Goal: Task Accomplishment & Management: Use online tool/utility

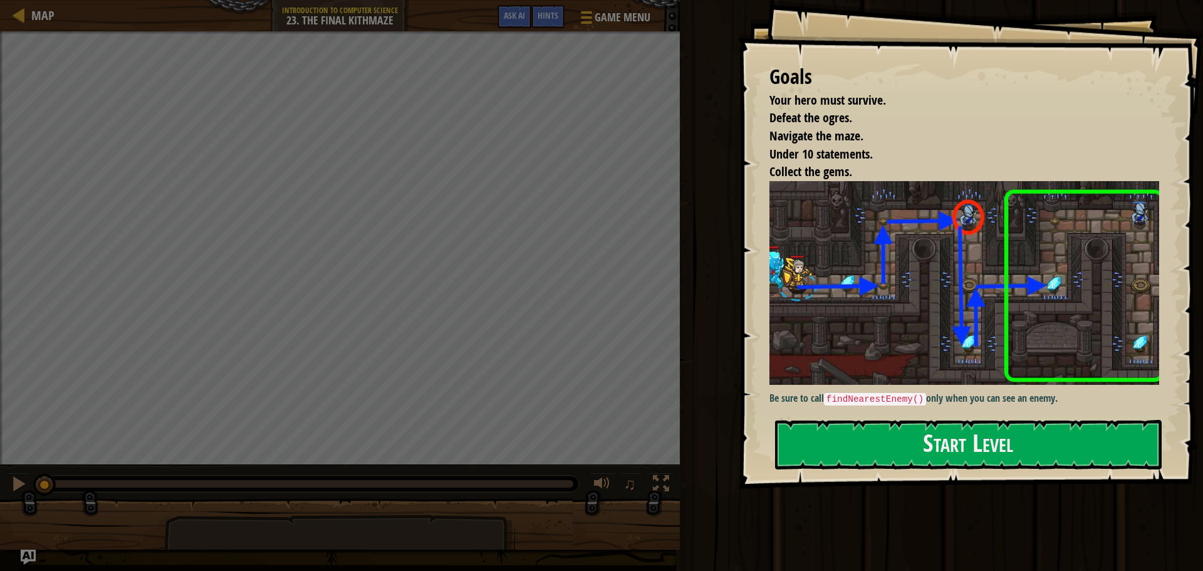
click at [982, 394] on p "Be sure to call findNearestEnemy() only when you can see an enemy." at bounding box center [968, 398] width 399 height 15
click at [942, 435] on button "Start Level" at bounding box center [968, 445] width 387 height 50
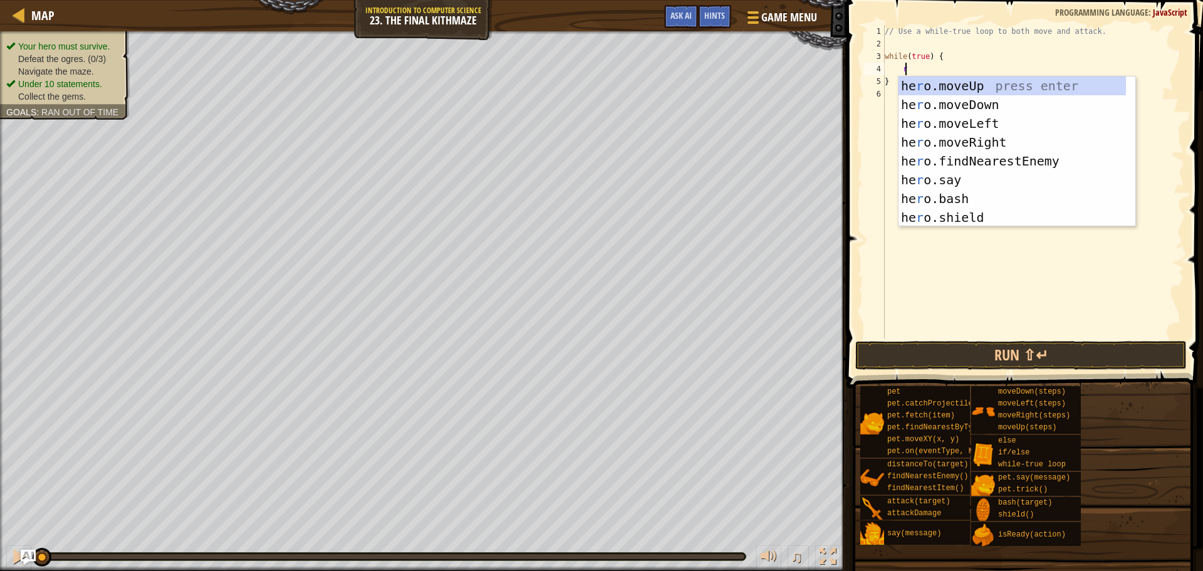
type textarea "rig"
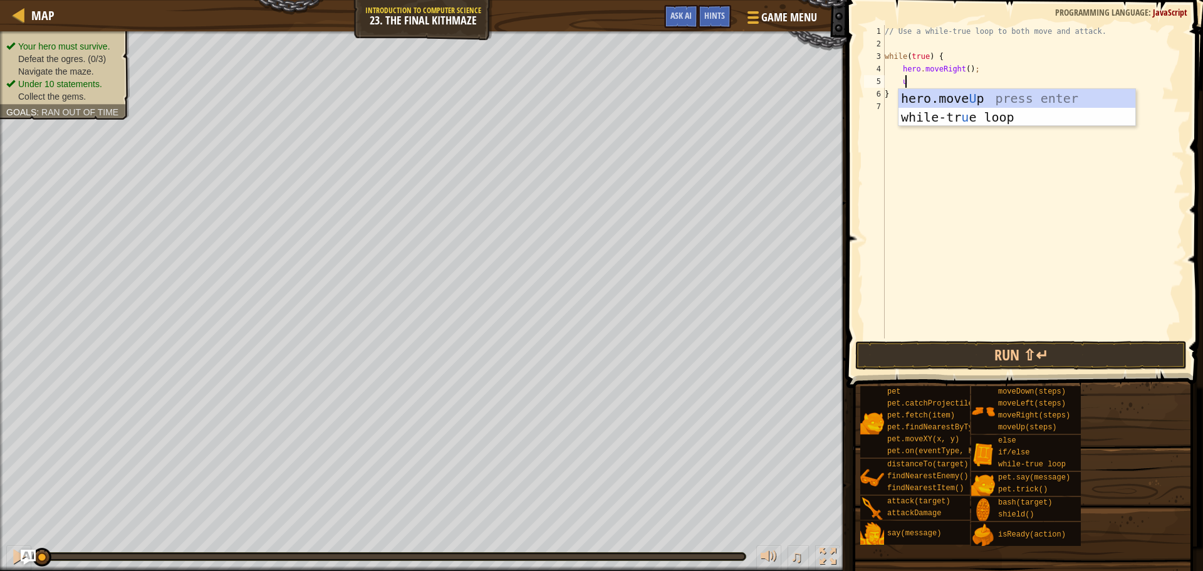
scroll to position [6, 2]
type textarea "up"
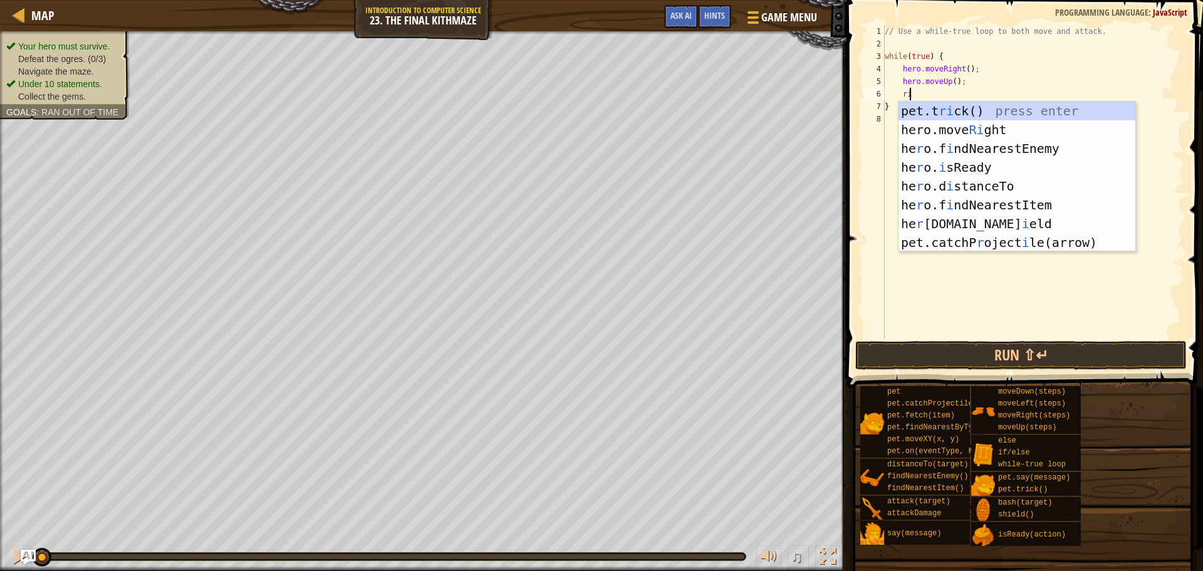
type textarea "rig"
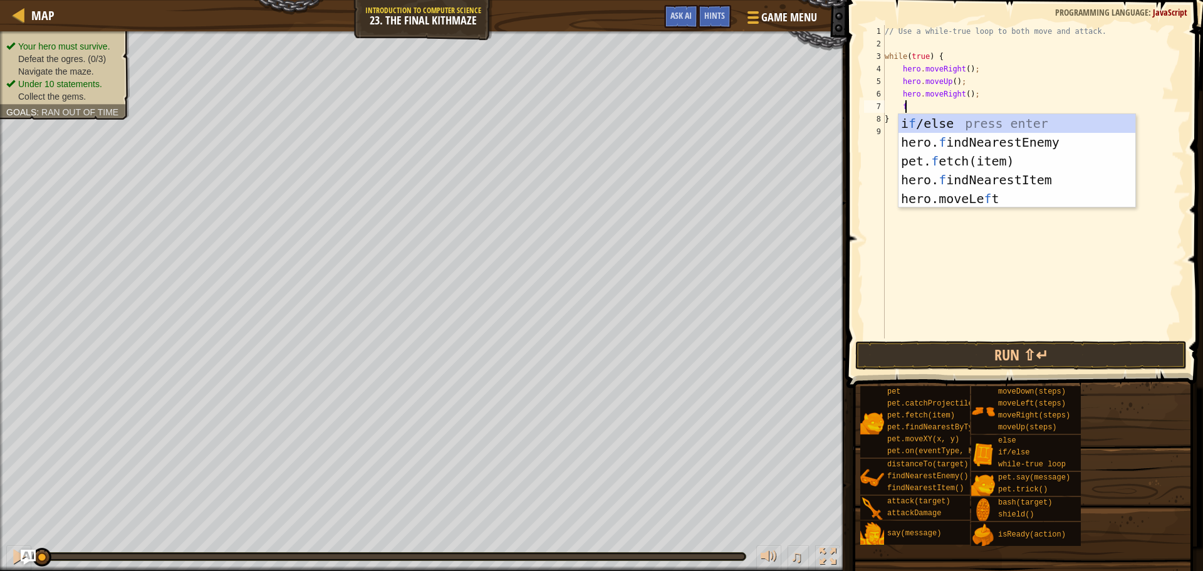
type textarea "fin"
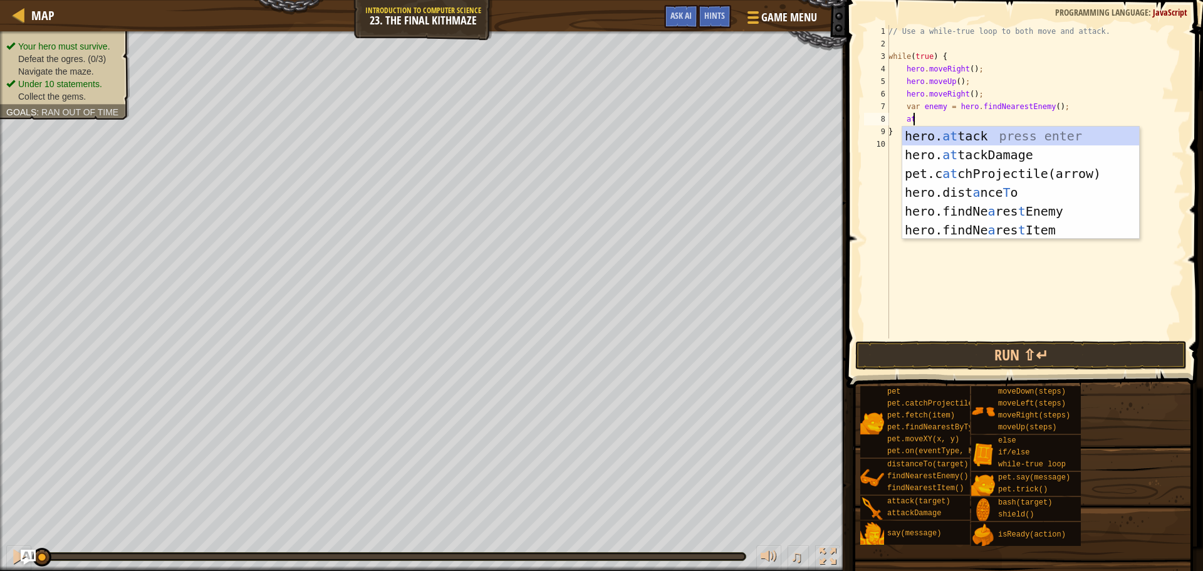
type textarea "hero.attack(enemy);"
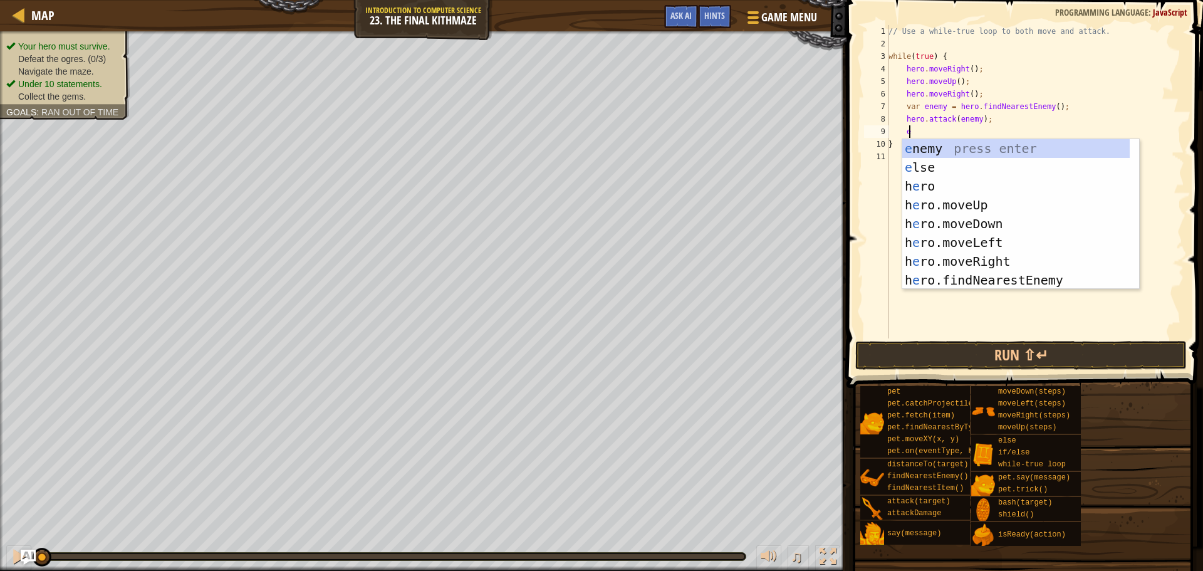
scroll to position [6, 1]
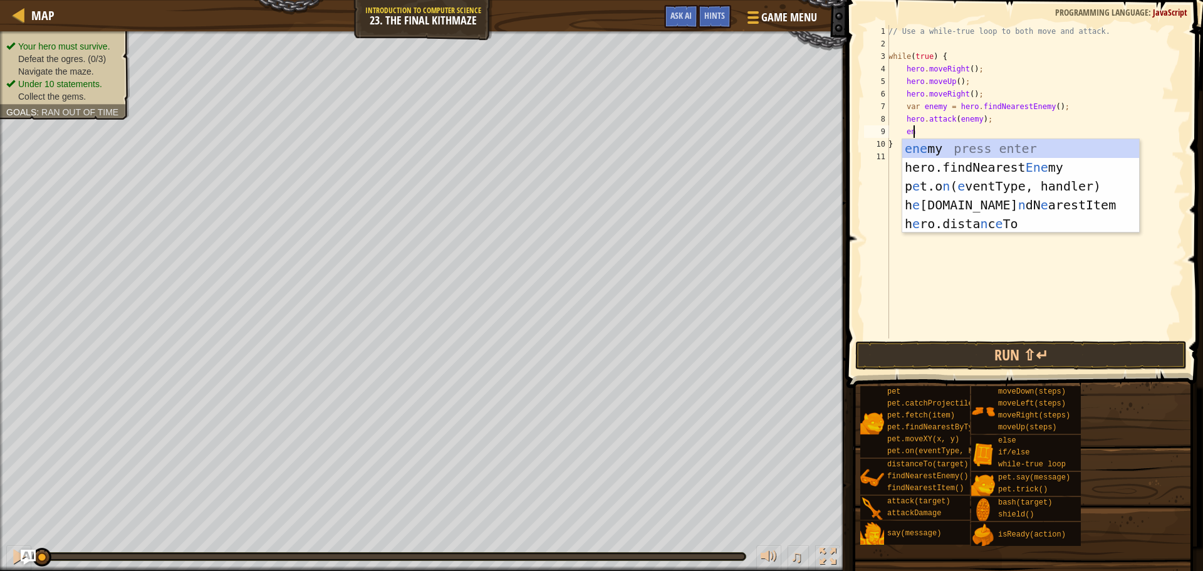
type textarea "e"
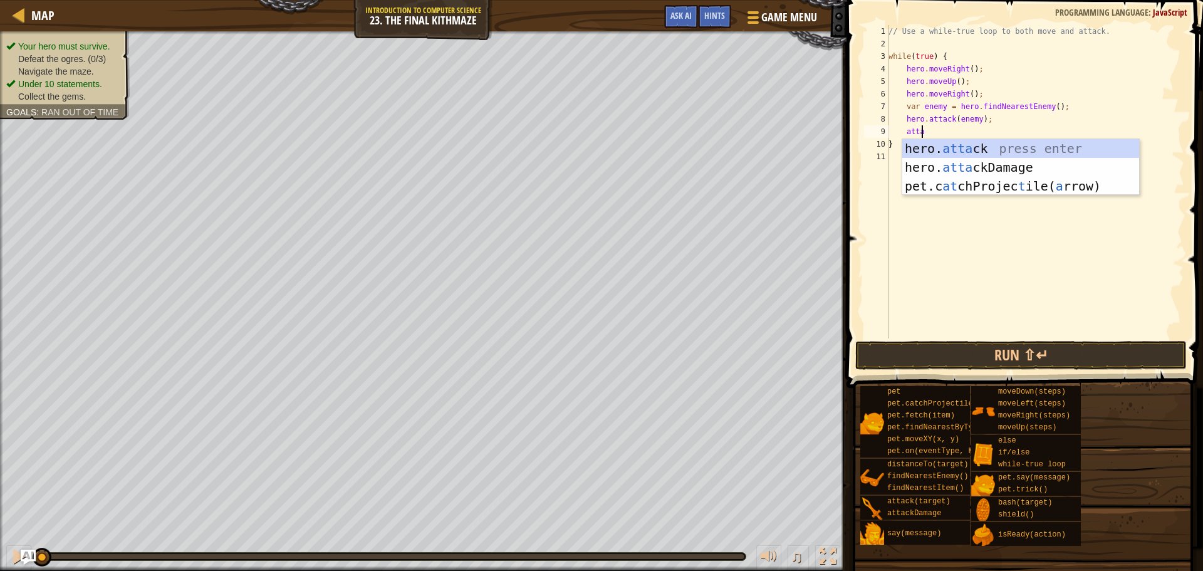
scroll to position [6, 2]
type textarea "hero.attack(enemy);"
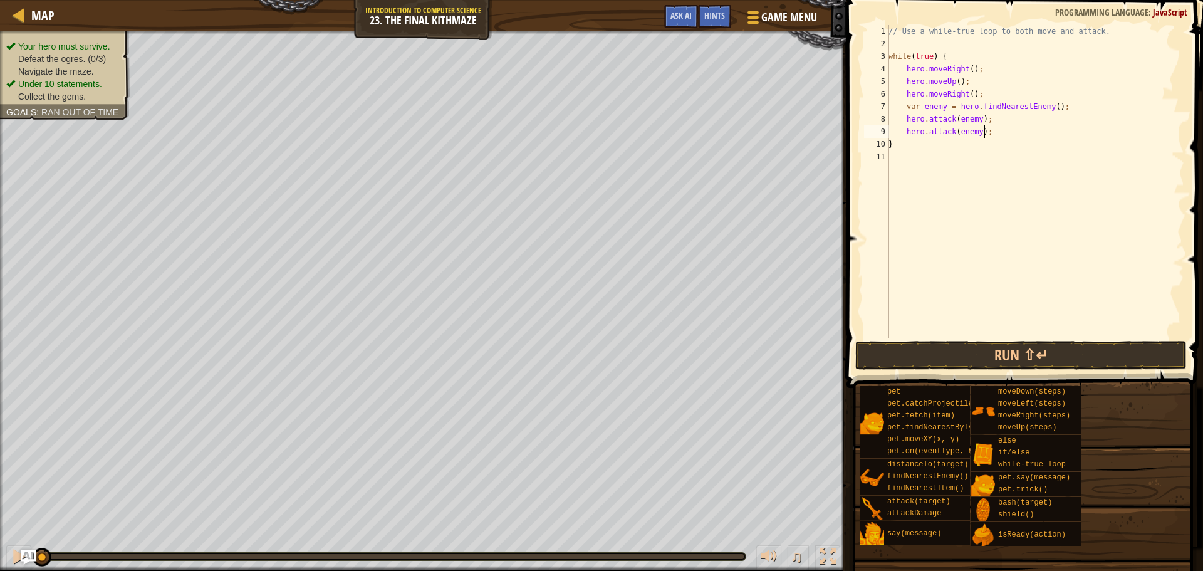
scroll to position [6, 1]
type textarea "down"
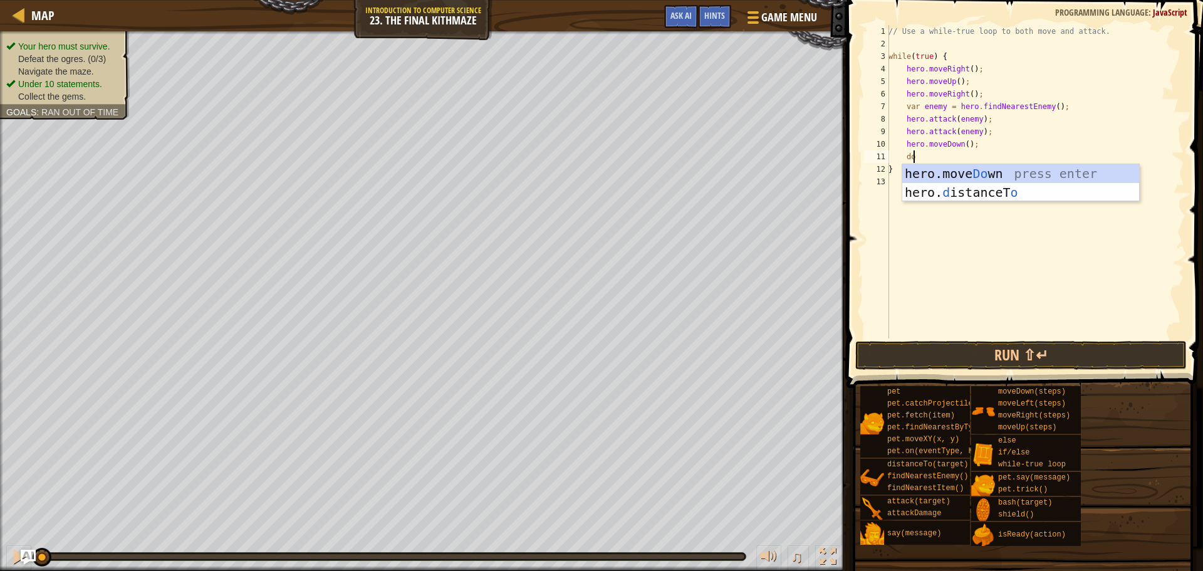
type textarea "dow"
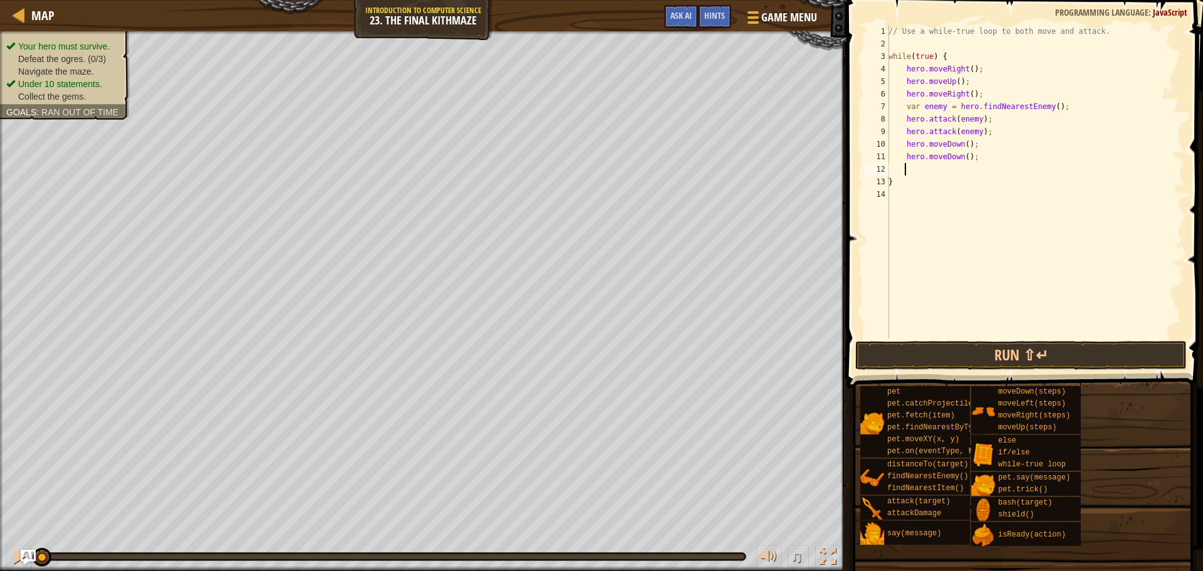
type textarea "up"
click at [1024, 357] on button "Run ⇧↵" at bounding box center [1020, 355] width 331 height 29
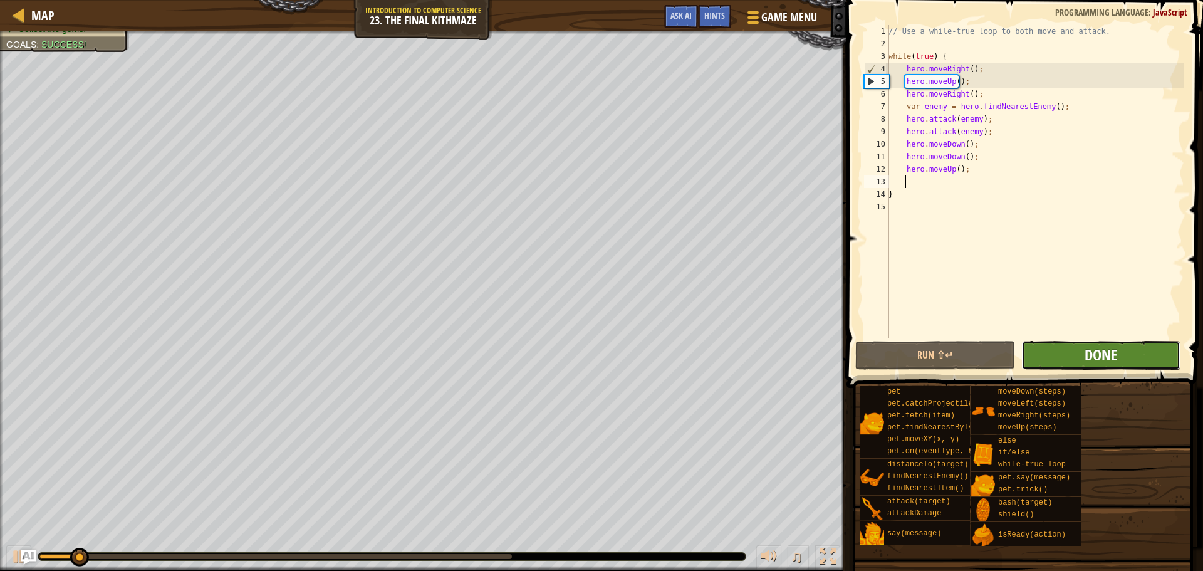
click at [1097, 355] on span "Done" at bounding box center [1101, 355] width 33 height 20
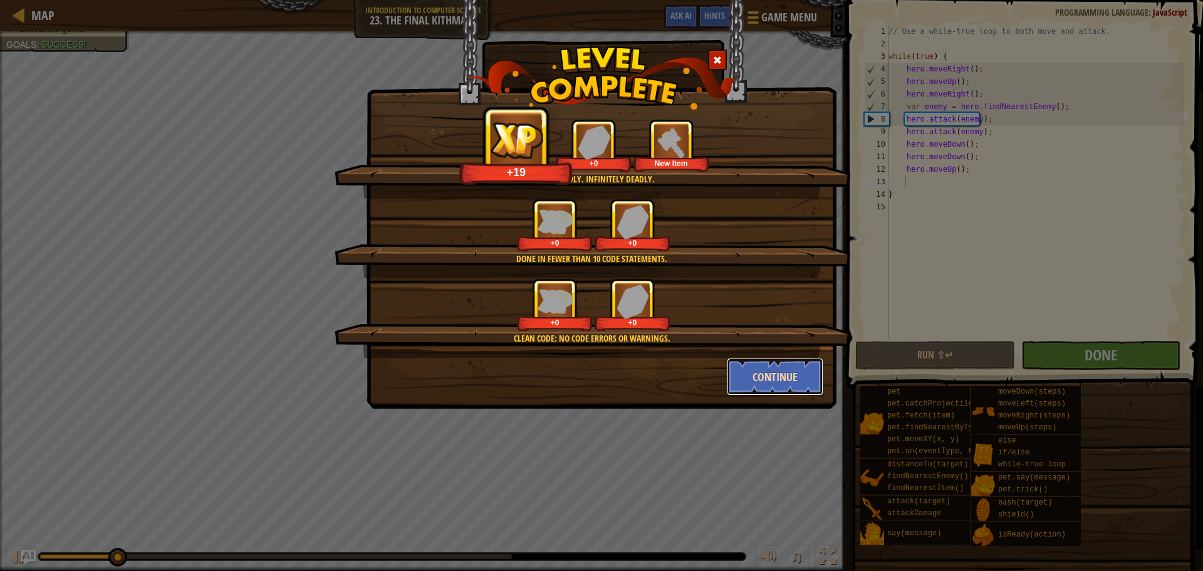
click at [793, 365] on button "Continue" at bounding box center [775, 377] width 97 height 38
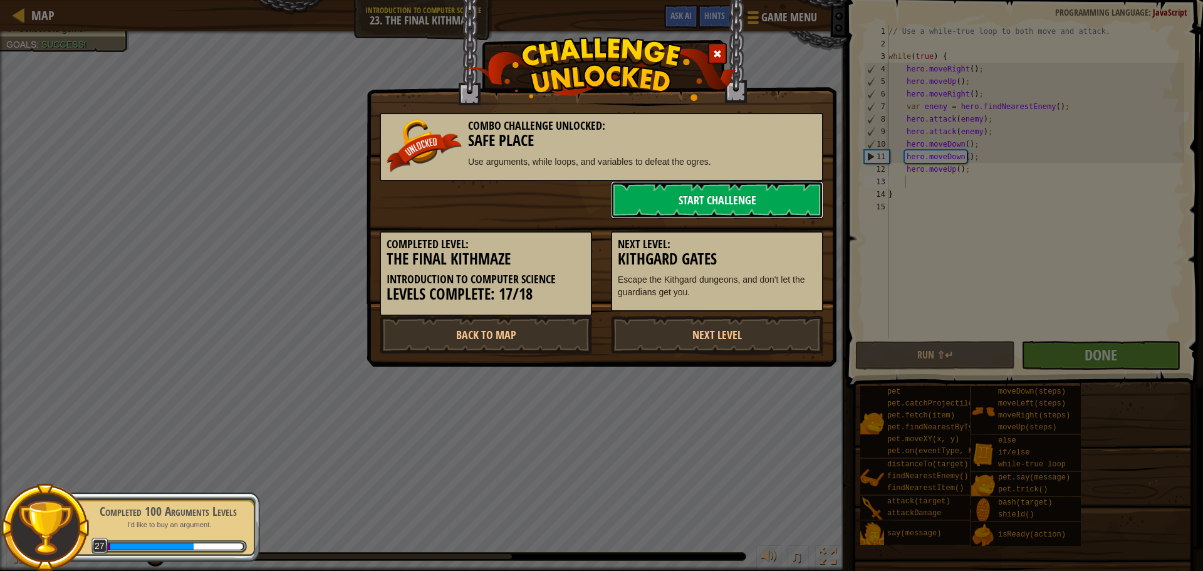
click at [706, 201] on link "Start Challenge" at bounding box center [717, 200] width 212 height 38
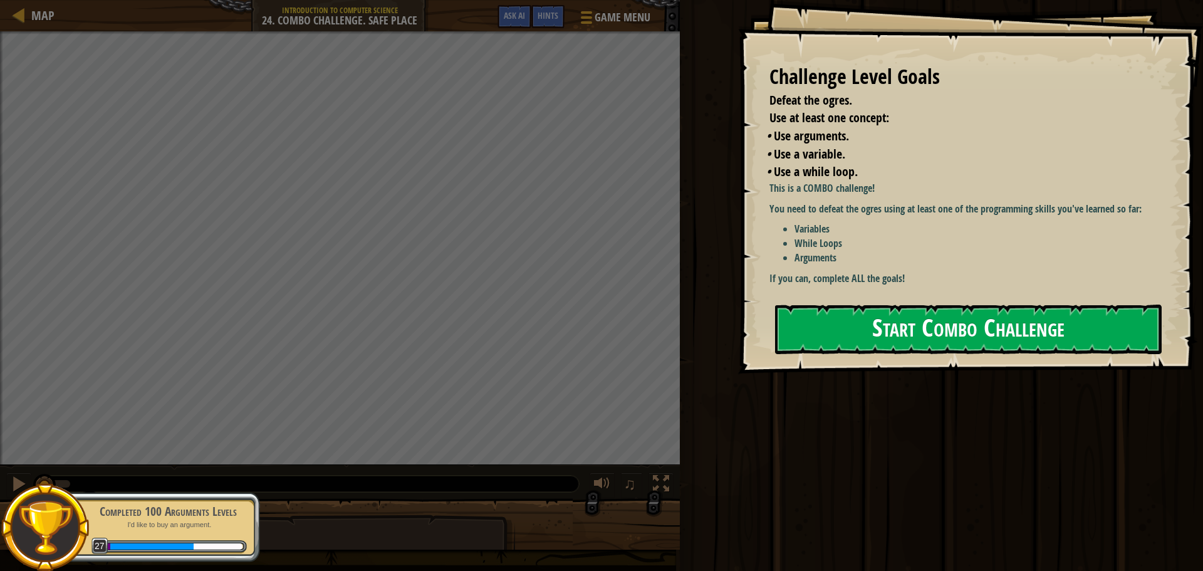
click at [987, 305] on button "Start Combo Challenge" at bounding box center [968, 330] width 387 height 50
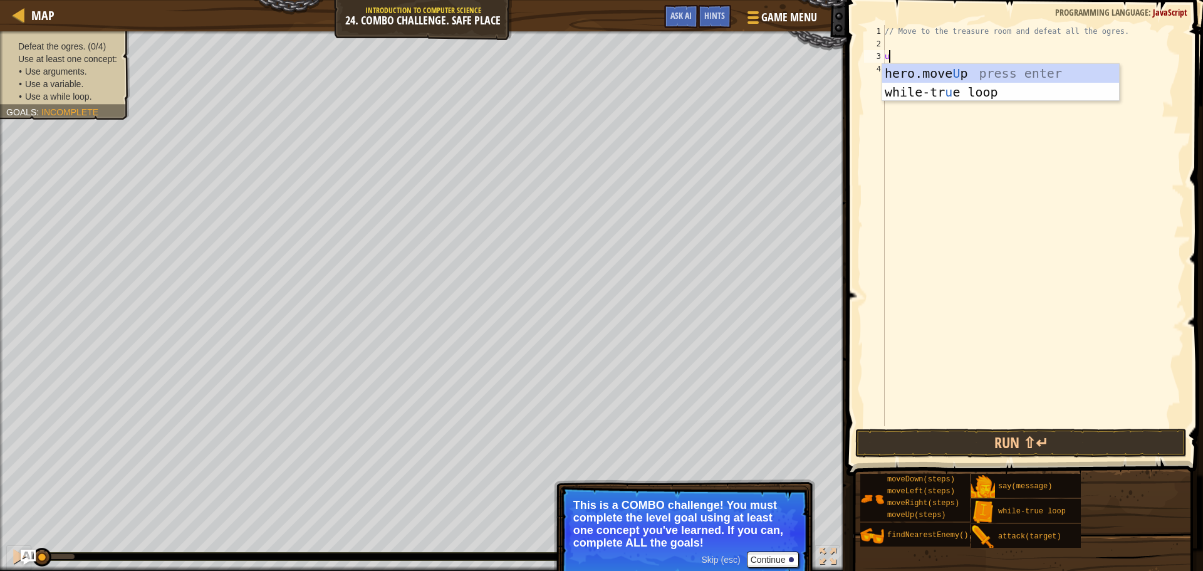
type textarea "up"
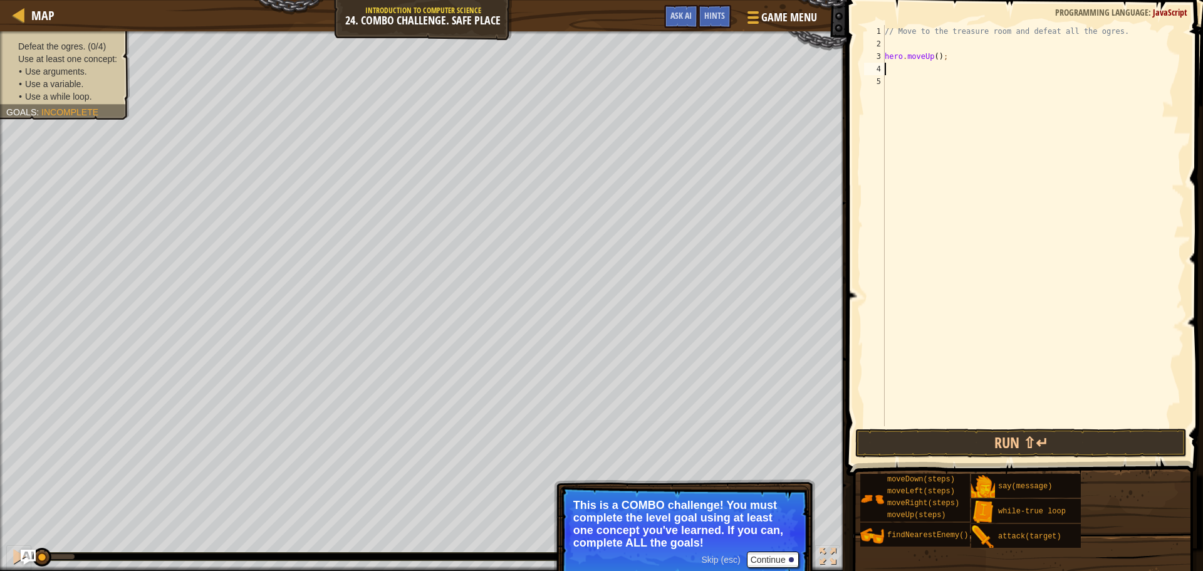
click at [934, 58] on div "// Move to the treasure room and defeat all the ogres. hero . moveUp ( ) ;" at bounding box center [1033, 238] width 302 height 426
type textarea "hero.moveUp(4);"
click at [908, 63] on div "// Move to the treasure room and defeat all the ogres. hero . moveUp ( 4 ) ;" at bounding box center [1033, 238] width 302 height 426
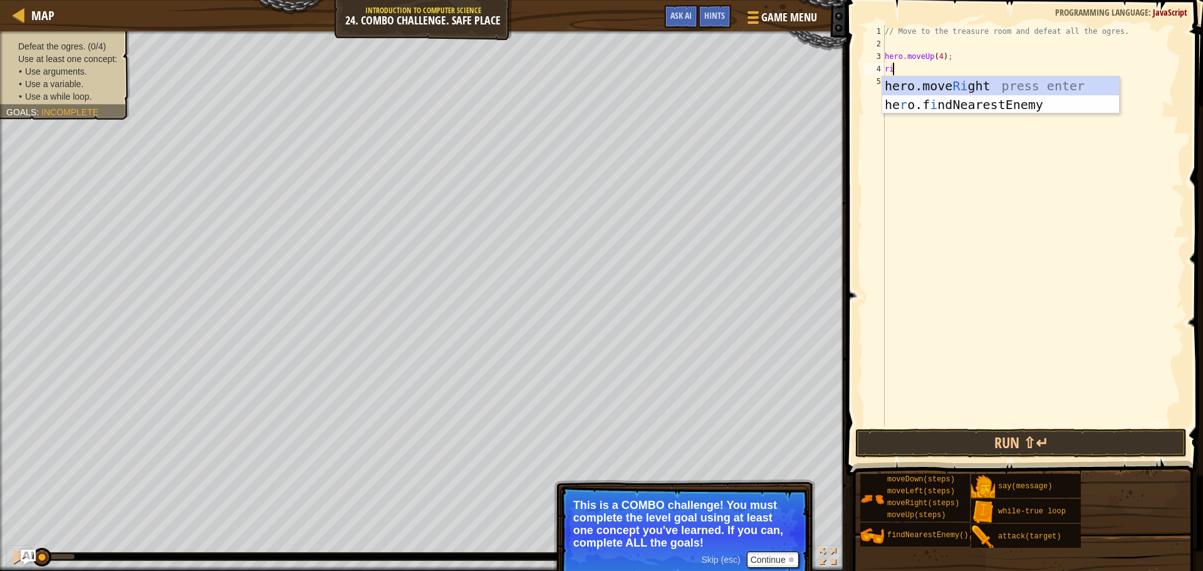
type textarea "rig"
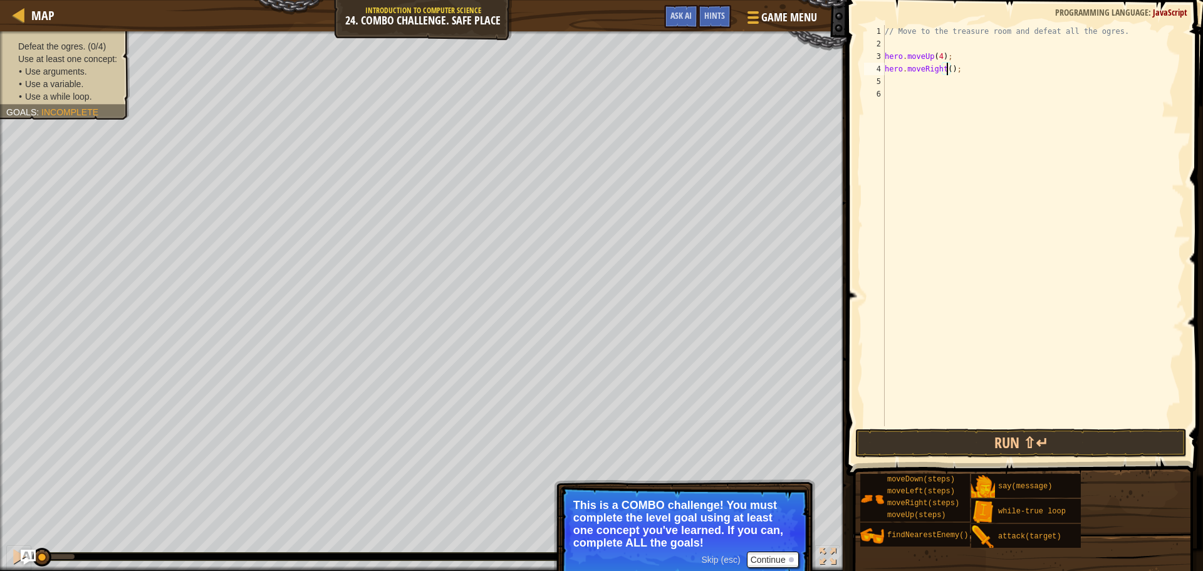
click at [947, 69] on div "// Move to the treasure room and defeat all the ogres. hero . moveUp ( 4 ) ; he…" at bounding box center [1033, 238] width 302 height 426
type textarea "hero.moveRight(4);"
click at [907, 78] on div "// Move to the treasure room and defeat all the ogres. hero . moveUp ( 4 ) ; he…" at bounding box center [1033, 238] width 302 height 426
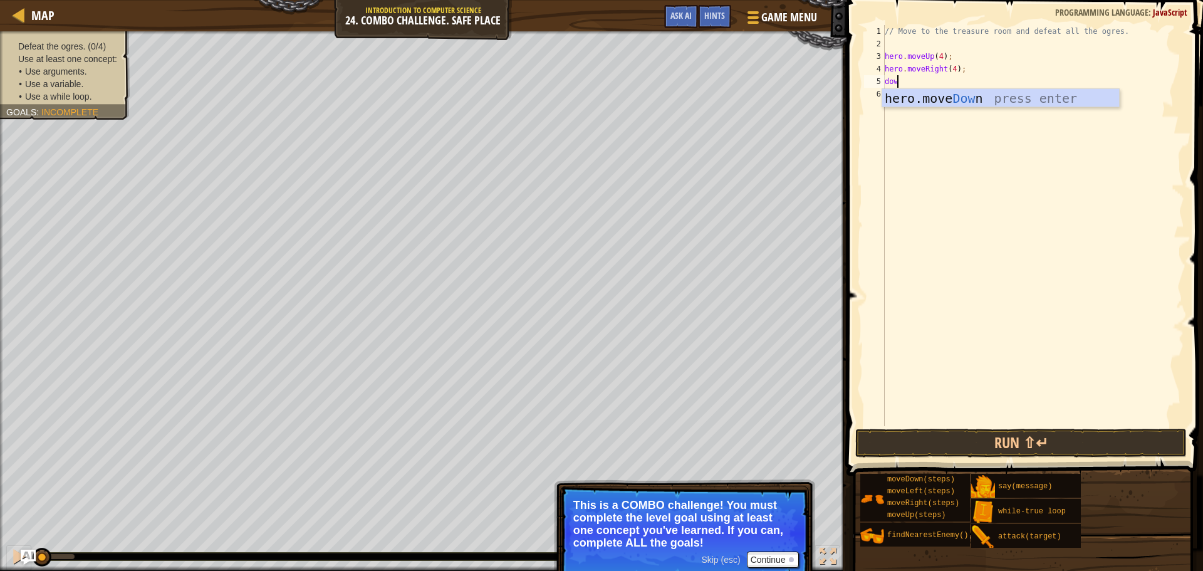
type textarea "down"
click at [943, 81] on div "// Move to the treasure room and defeat all the ogres. hero . moveUp ( 4 ) ; he…" at bounding box center [1033, 238] width 302 height 426
click at [777, 562] on button "Continue" at bounding box center [773, 559] width 52 height 16
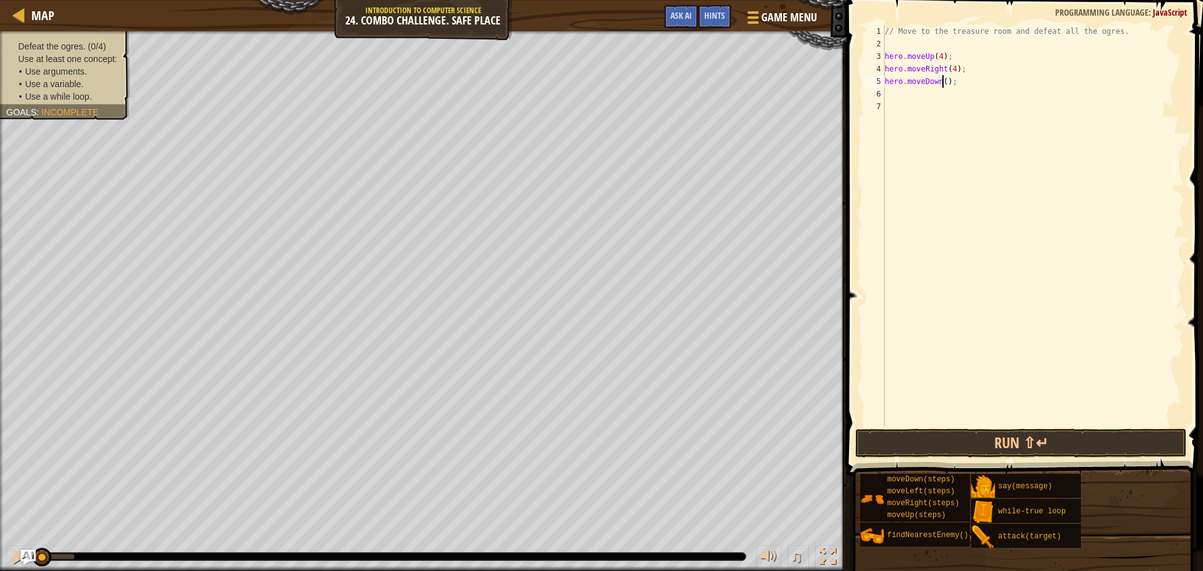
type textarea "hero.moveDown(3);"
click at [989, 84] on div "// Move to the treasure room and defeat all the ogres. hero . moveUp ( 4 ) ; he…" at bounding box center [1033, 238] width 302 height 426
type textarea "left"
click at [942, 92] on div "// Move to the treasure room and defeat all the ogres. hero . moveUp ( 4 ) ; he…" at bounding box center [1033, 238] width 302 height 426
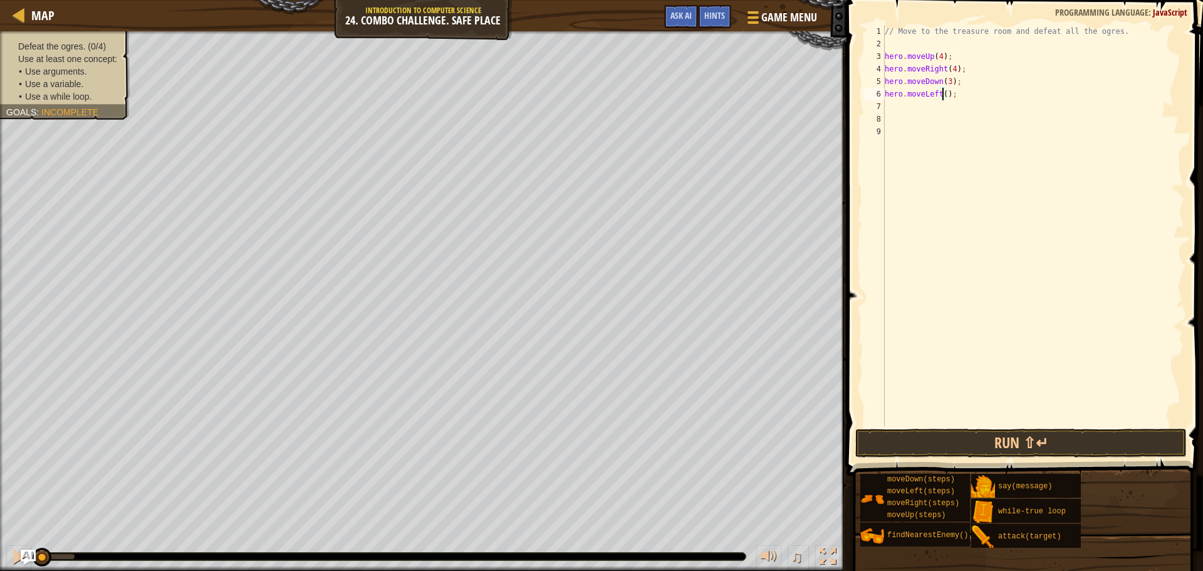
type textarea "hero.moveLeft(2);"
click at [932, 103] on div "// Move to the treasure room and defeat all the ogres. hero . moveUp ( 4 ) ; he…" at bounding box center [1033, 238] width 302 height 426
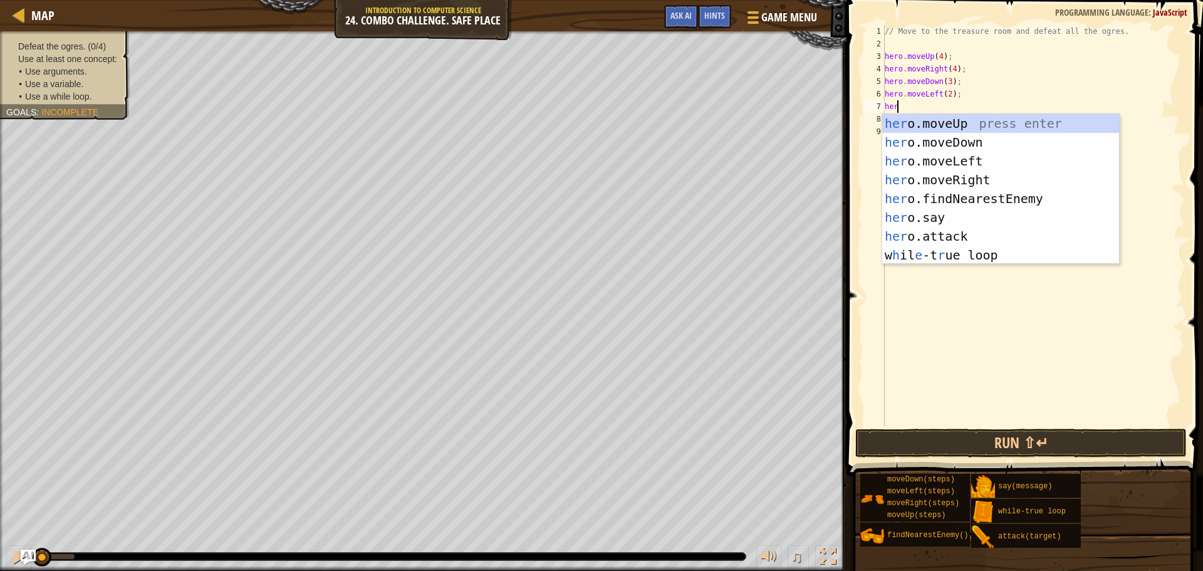
type textarea "hero"
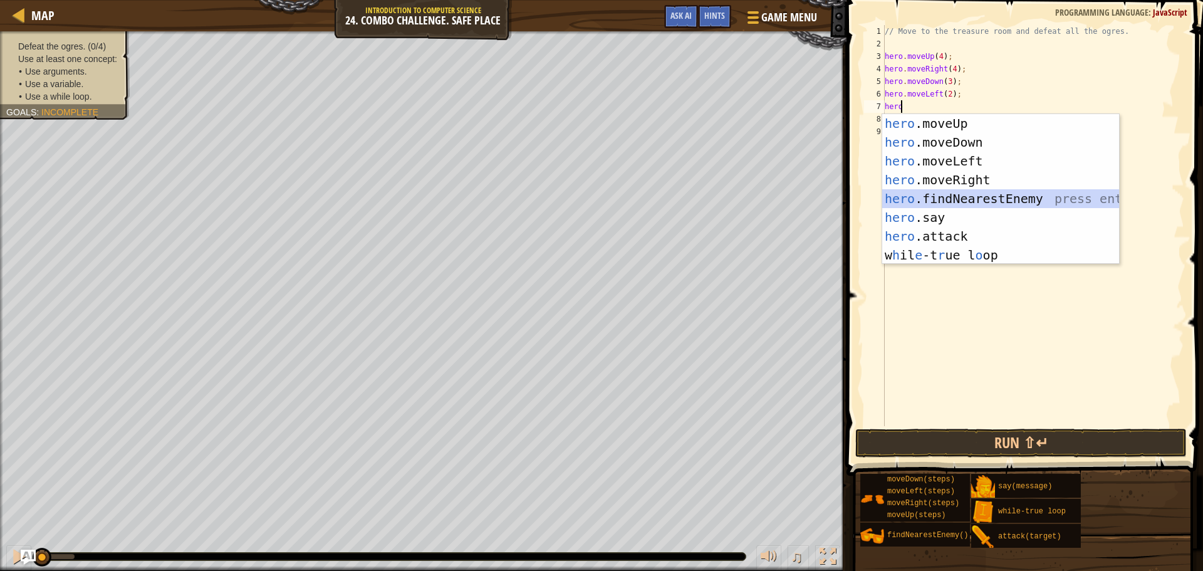
click at [937, 190] on div "hero .moveUp press enter hero .moveDown press enter hero .moveLeft press enter …" at bounding box center [1000, 208] width 237 height 188
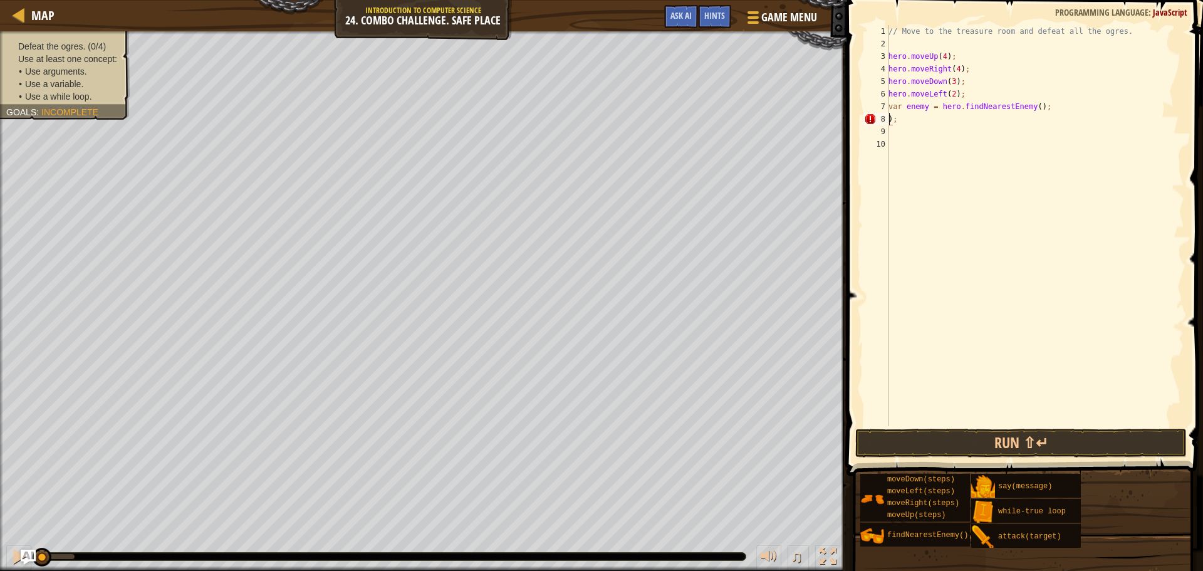
type textarea ";"
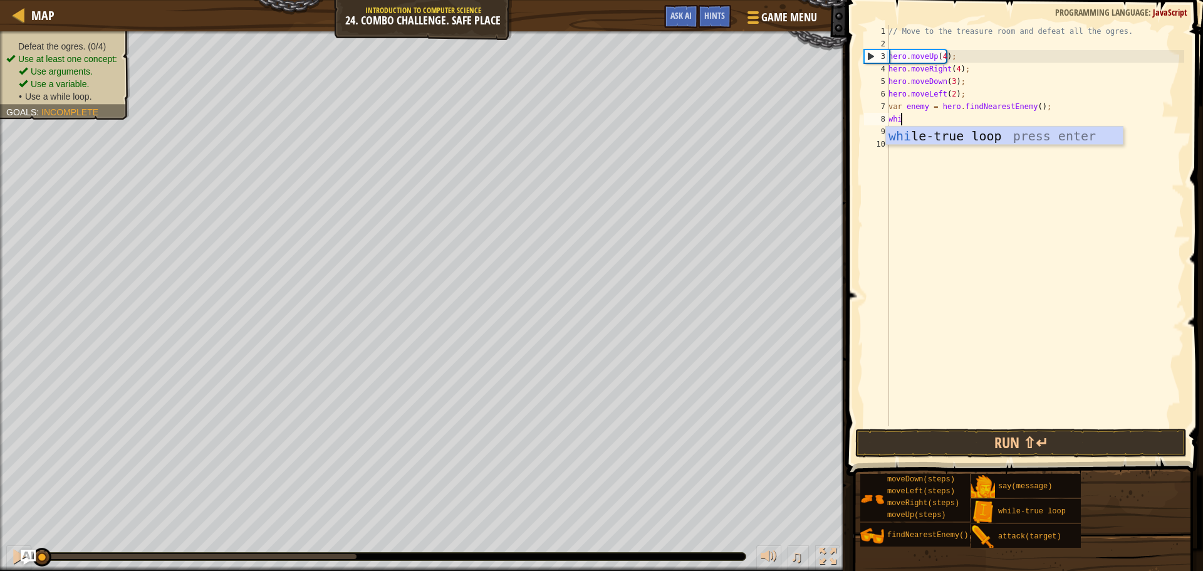
type textarea "while"
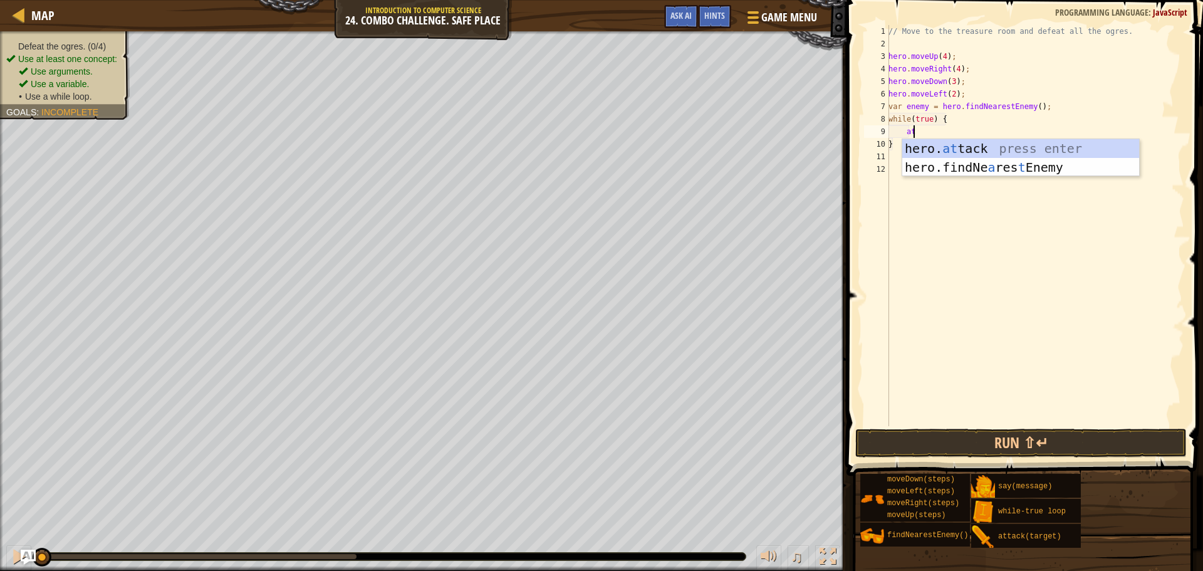
scroll to position [6, 1]
type textarea "a"
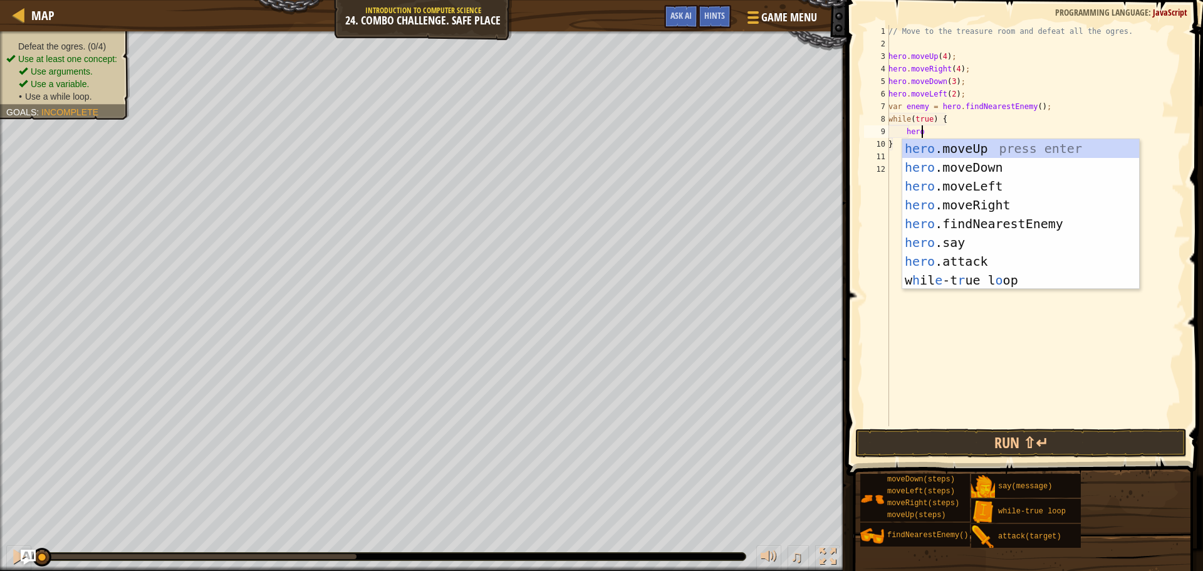
scroll to position [6, 2]
type textarea "[DOMAIN_NAME]"
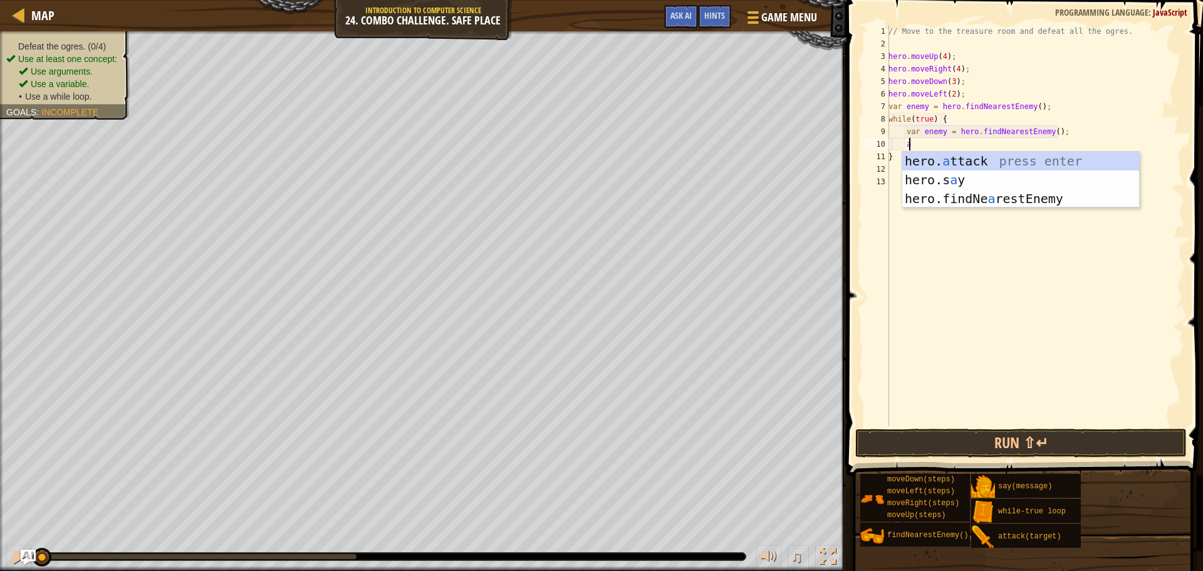
scroll to position [6, 1]
type textarea "hero.attack(enemy);"
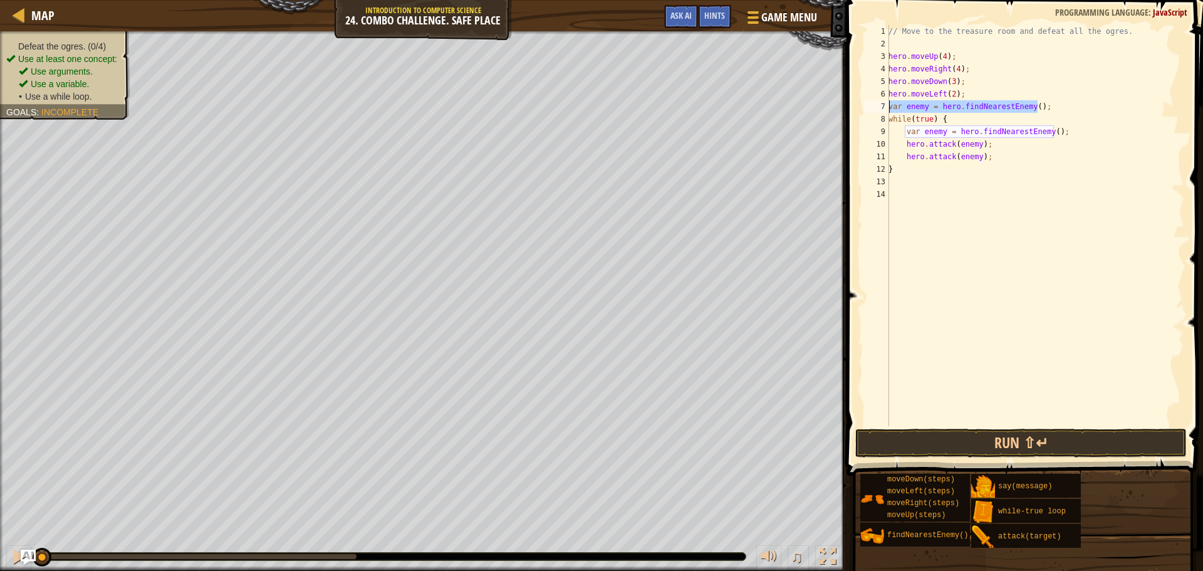
drag, startPoint x: 1041, startPoint y: 105, endPoint x: 855, endPoint y: 105, distance: 186.1
click at [855, 105] on div "hero.attack(enemy); 1 2 3 4 5 6 7 8 9 10 11 12 13 14 // Move to the treasure ro…" at bounding box center [1023, 262] width 360 height 513
type textarea "var enemy = hero.findNearestEnemy();"
type textarea "hero.moveLeft(2);"
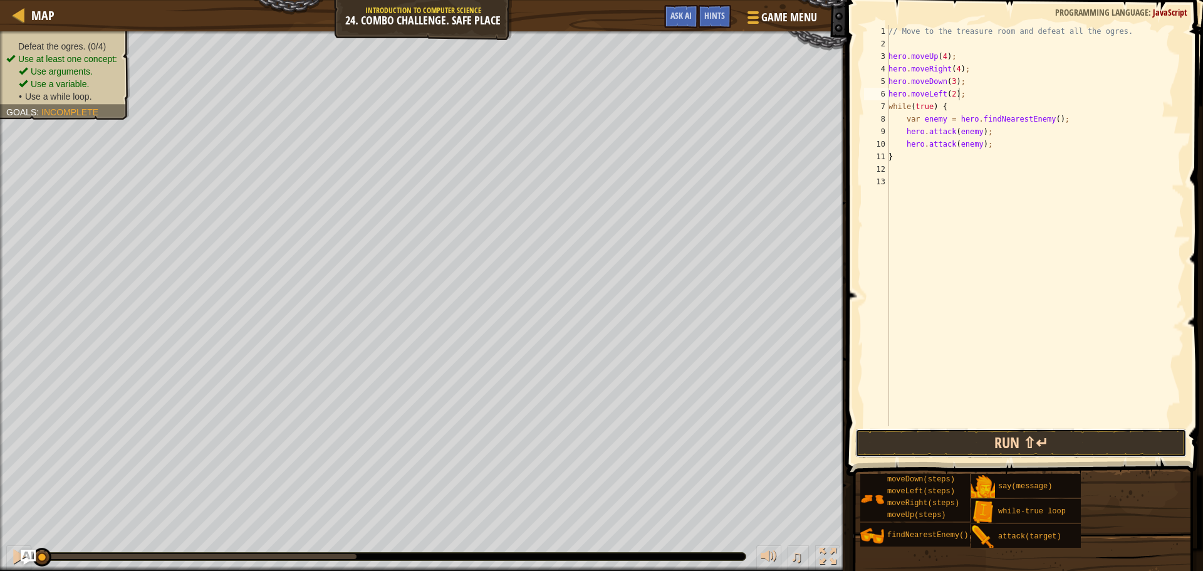
click at [998, 441] on button "Run ⇧↵" at bounding box center [1020, 443] width 331 height 29
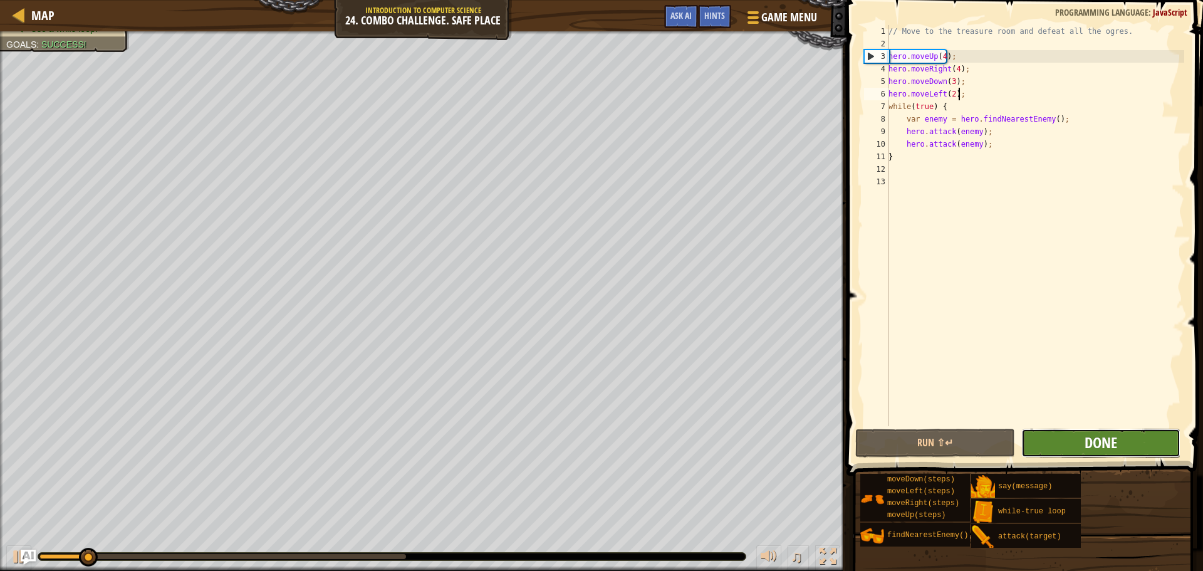
click at [1110, 438] on span "Done" at bounding box center [1101, 442] width 33 height 20
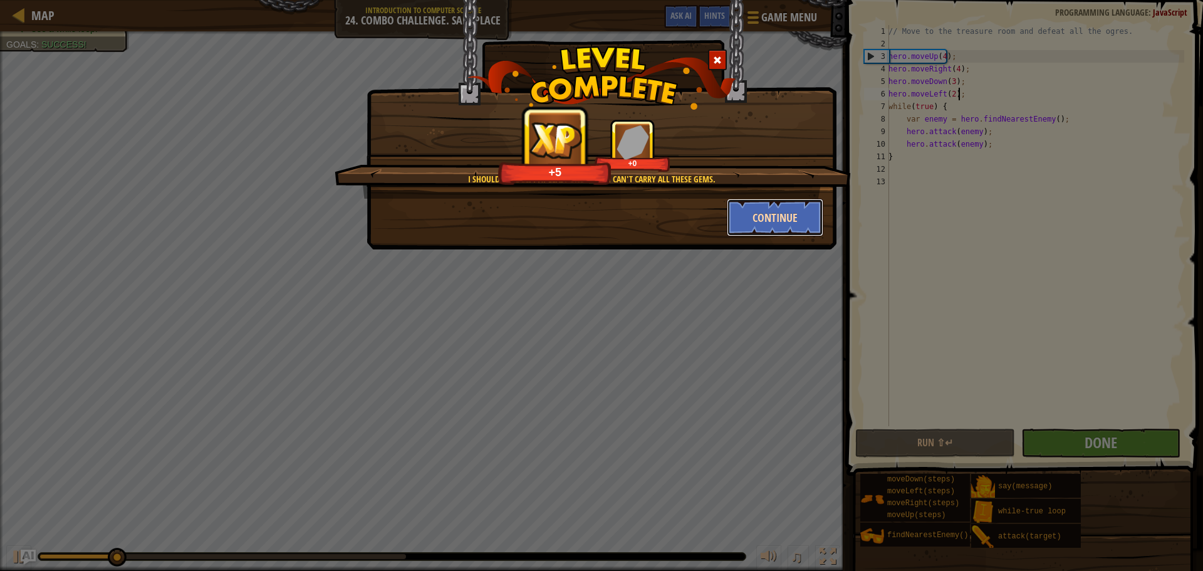
click at [768, 209] on button "Continue" at bounding box center [775, 218] width 97 height 38
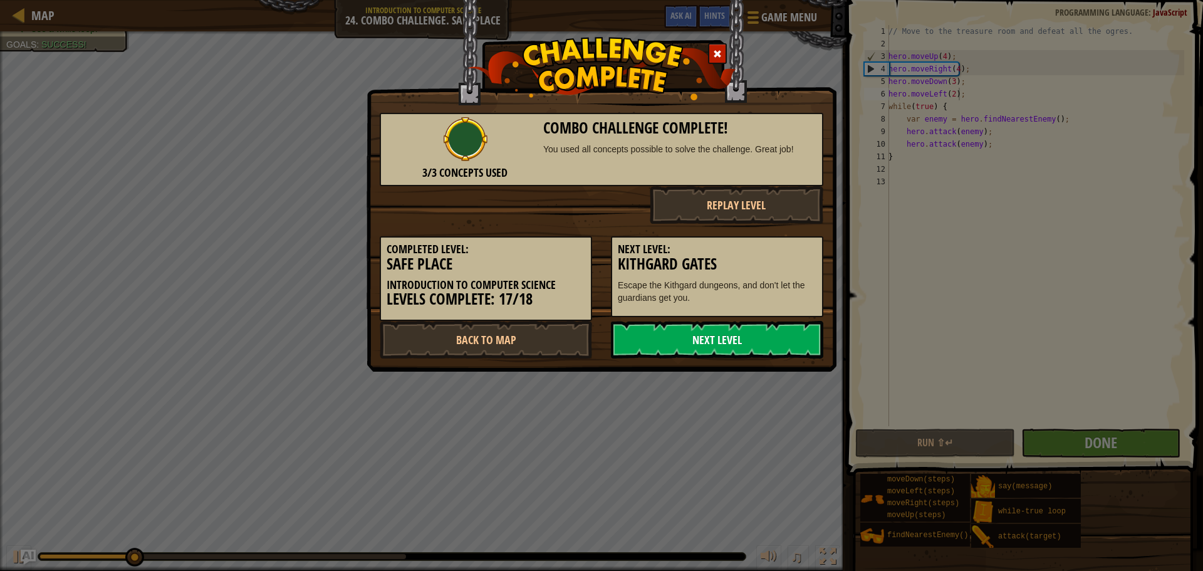
click at [739, 330] on link "Next Level" at bounding box center [717, 340] width 212 height 38
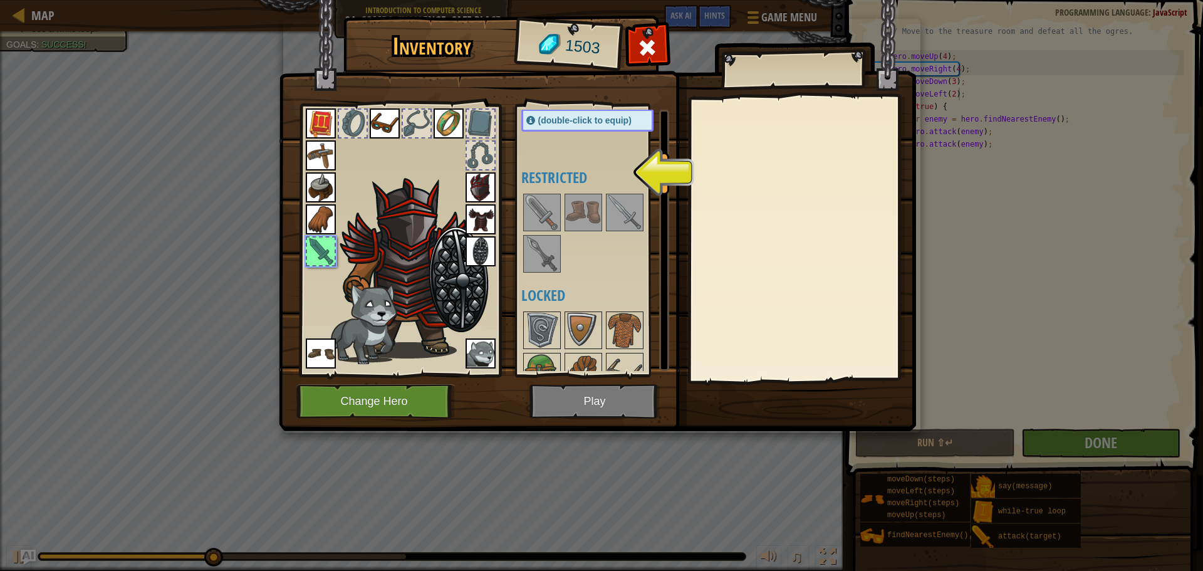
scroll to position [273, 0]
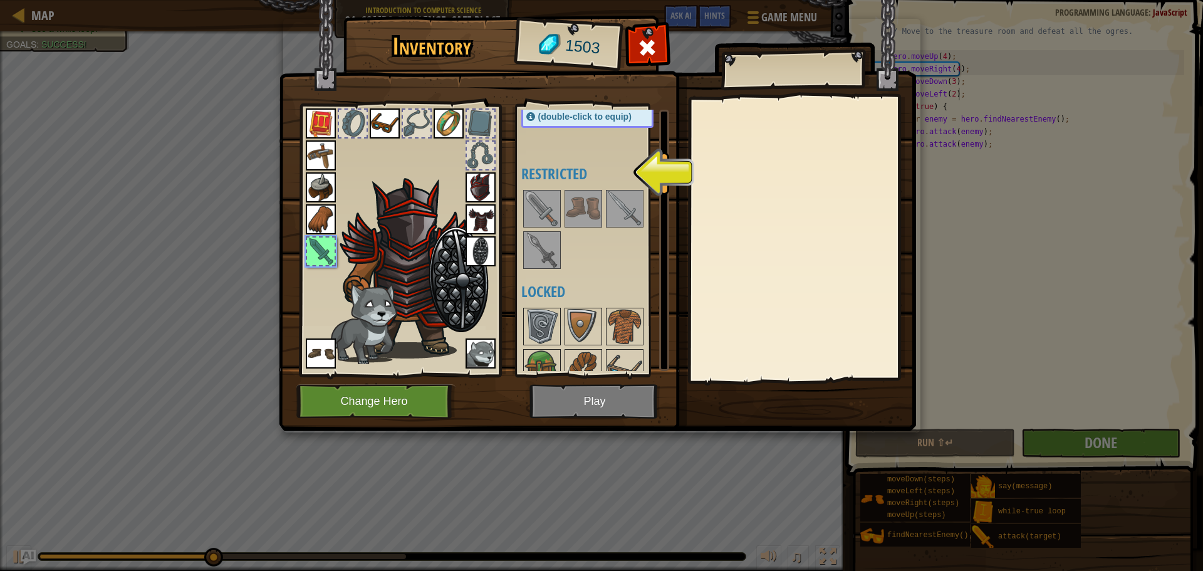
drag, startPoint x: 666, startPoint y: 141, endPoint x: 662, endPoint y: 180, distance: 39.1
click at [662, 180] on div at bounding box center [664, 173] width 10 height 43
click at [533, 239] on img at bounding box center [541, 249] width 35 height 35
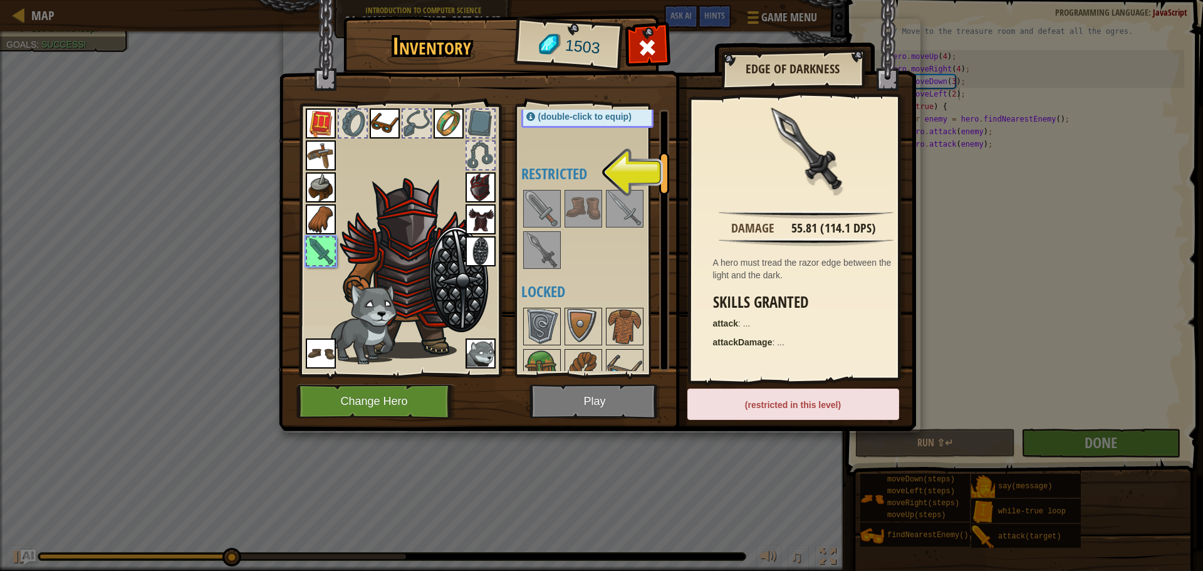
click at [533, 239] on img at bounding box center [541, 249] width 35 height 35
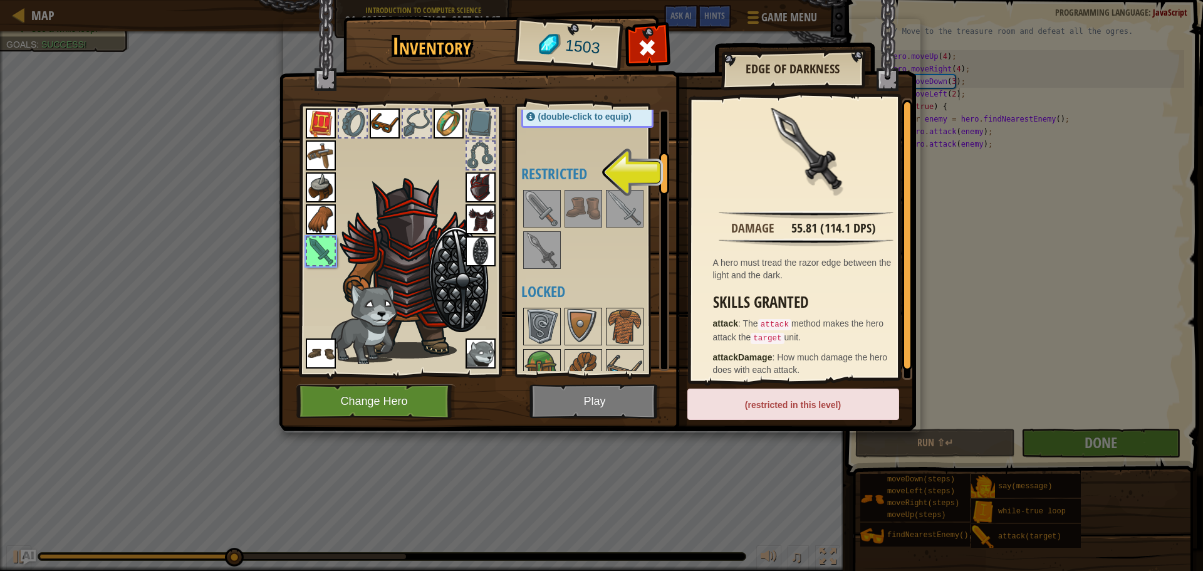
click at [533, 239] on img at bounding box center [541, 249] width 35 height 35
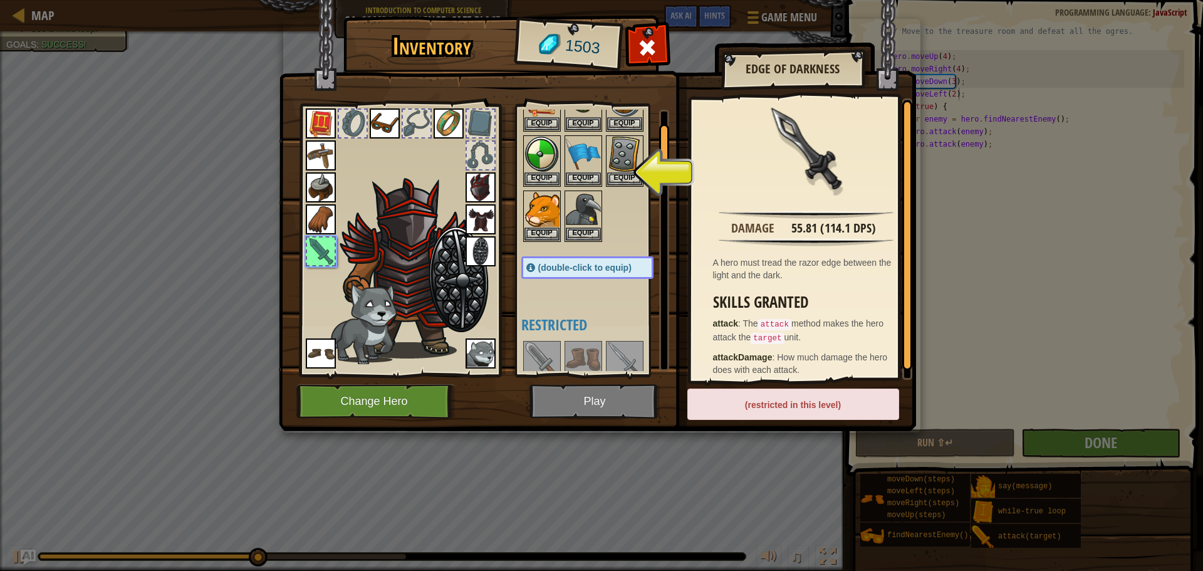
scroll to position [0, 0]
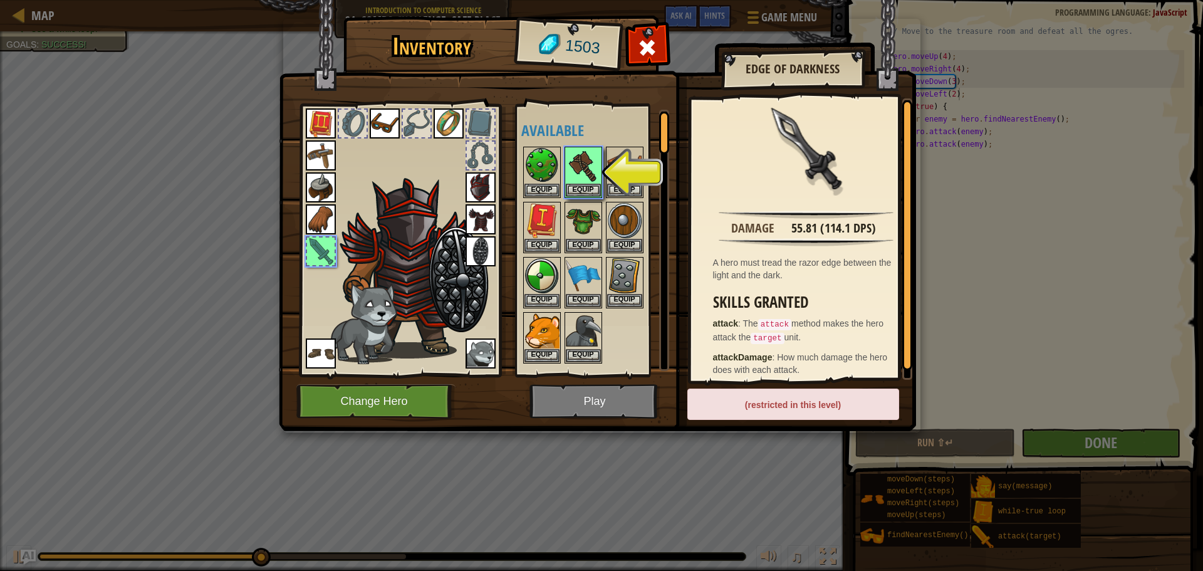
drag, startPoint x: 664, startPoint y: 176, endPoint x: 667, endPoint y: 121, distance: 55.2
click at [667, 121] on div at bounding box center [664, 133] width 10 height 43
click at [593, 185] on button "Equip" at bounding box center [583, 189] width 35 height 13
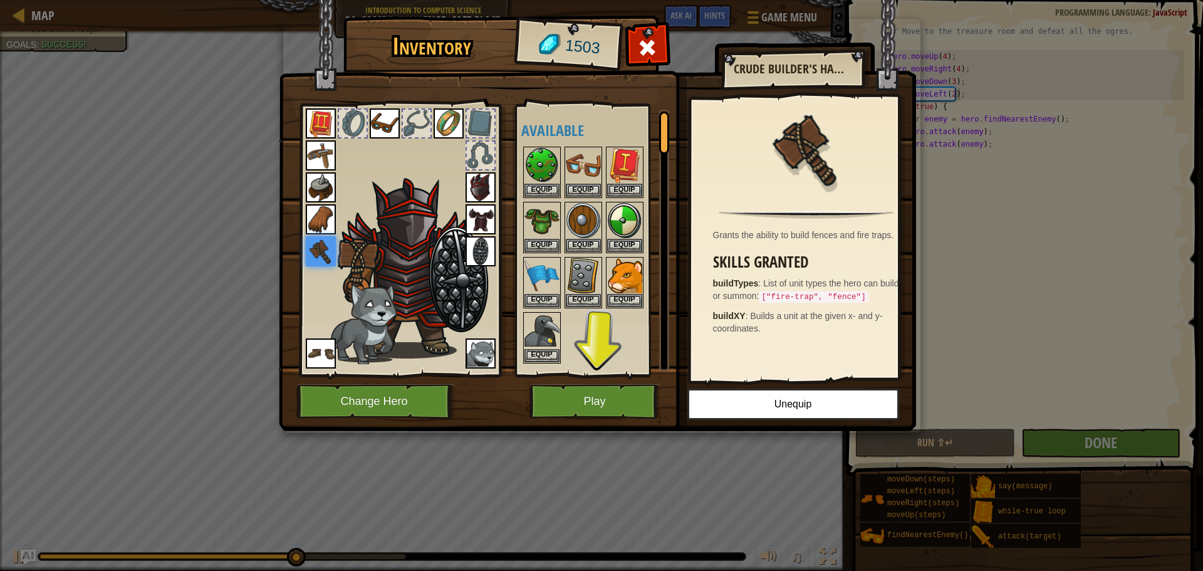
click at [585, 432] on div "Inventory 1503 Available Equip Equip Equip Equip Equip Equip Equip Equip Equip …" at bounding box center [601, 285] width 1203 height 571
click at [592, 395] on button "Play" at bounding box center [594, 401] width 131 height 34
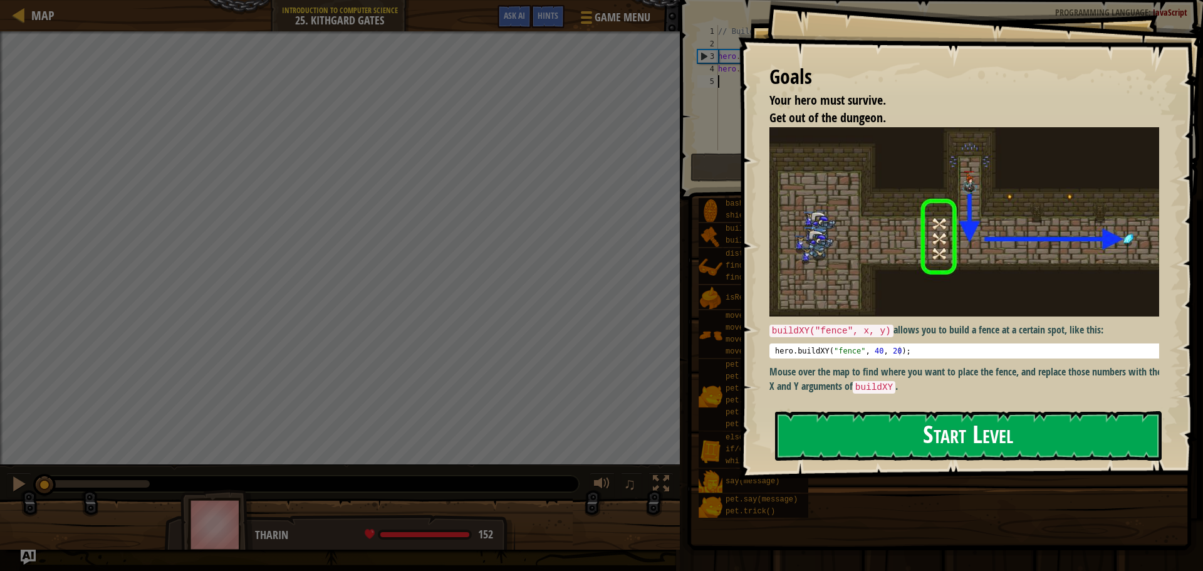
drag, startPoint x: 947, startPoint y: 429, endPoint x: 952, endPoint y: 418, distance: 12.1
click at [952, 418] on button "Start Level" at bounding box center [968, 436] width 387 height 50
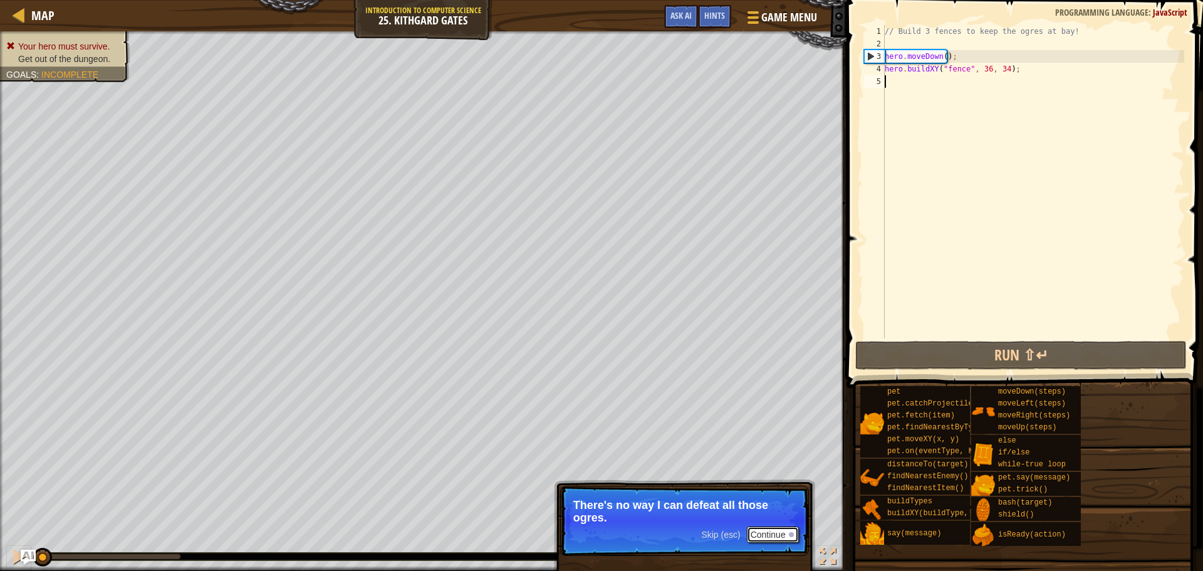
click at [777, 534] on button "Continue" at bounding box center [773, 534] width 52 height 16
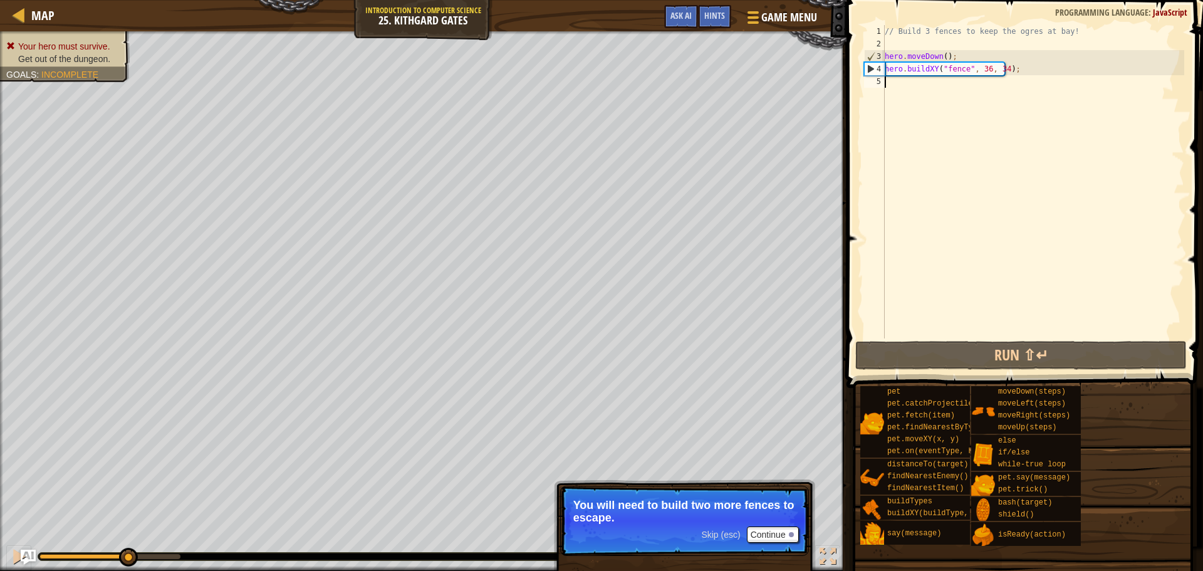
scroll to position [6, 0]
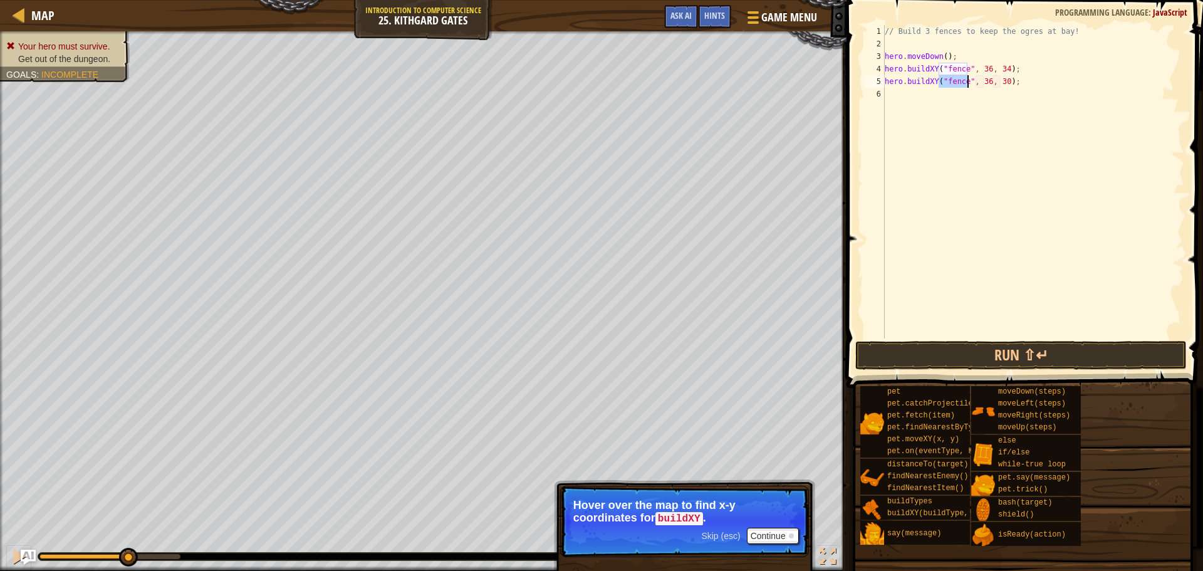
click at [999, 83] on div "// Build 3 fences to keep the ogres at bay! hero . moveDown ( ) ; hero . buildX…" at bounding box center [1033, 194] width 302 height 338
type textarea "hero.buildXY("fence", 36, 31);"
click at [1018, 80] on div "// Build 3 fences to keep the ogres at bay! hero . moveDown ( ) ; hero . buildX…" at bounding box center [1033, 194] width 302 height 338
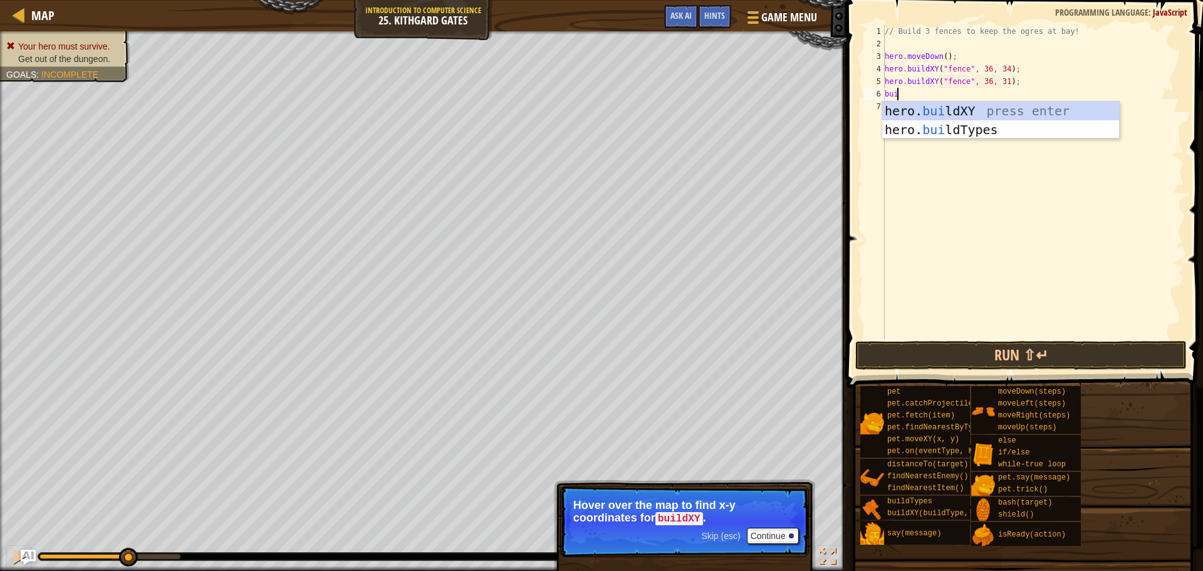
scroll to position [6, 1]
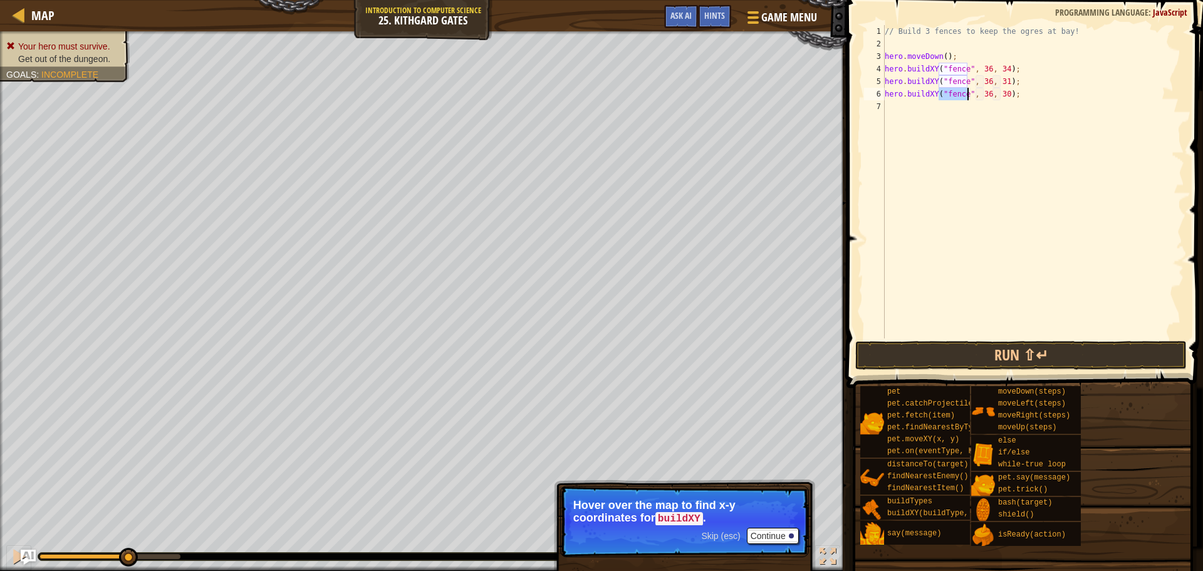
click at [1000, 92] on div "// Build 3 fences to keep the ogres at bay! hero . moveDown ( ) ; hero . buildX…" at bounding box center [1033, 194] width 302 height 338
type textarea "hero.buildXY("fence", 36, 27);"
click at [976, 360] on button "Run ⇧↵" at bounding box center [1020, 355] width 331 height 29
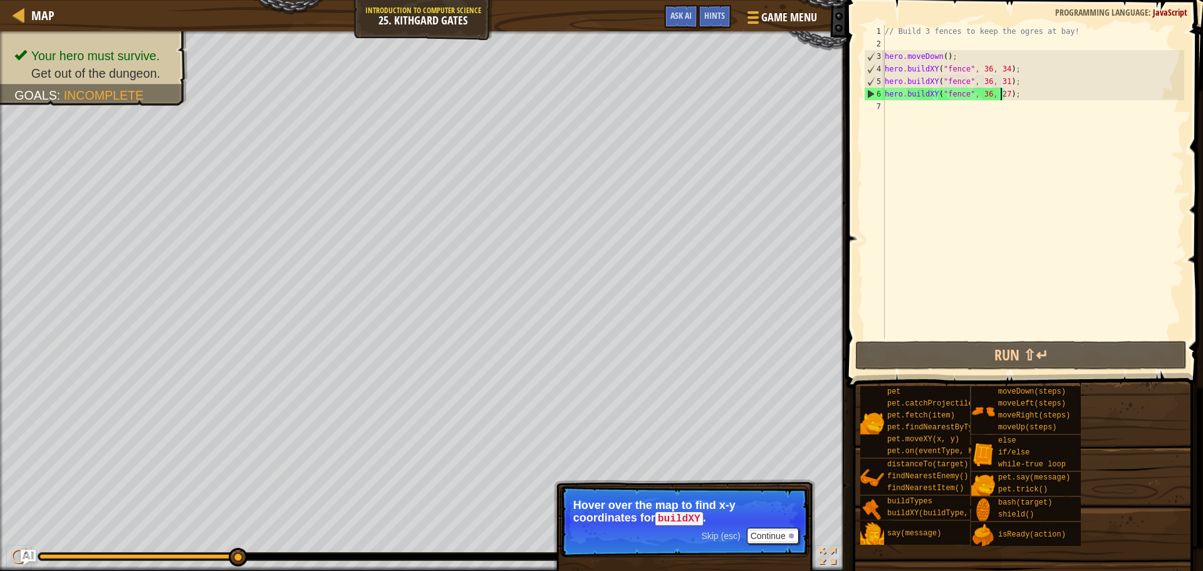
click at [961, 111] on div "// Build 3 fences to keep the ogres at bay! hero . moveDown ( ) ; hero . buildX…" at bounding box center [1033, 194] width 302 height 338
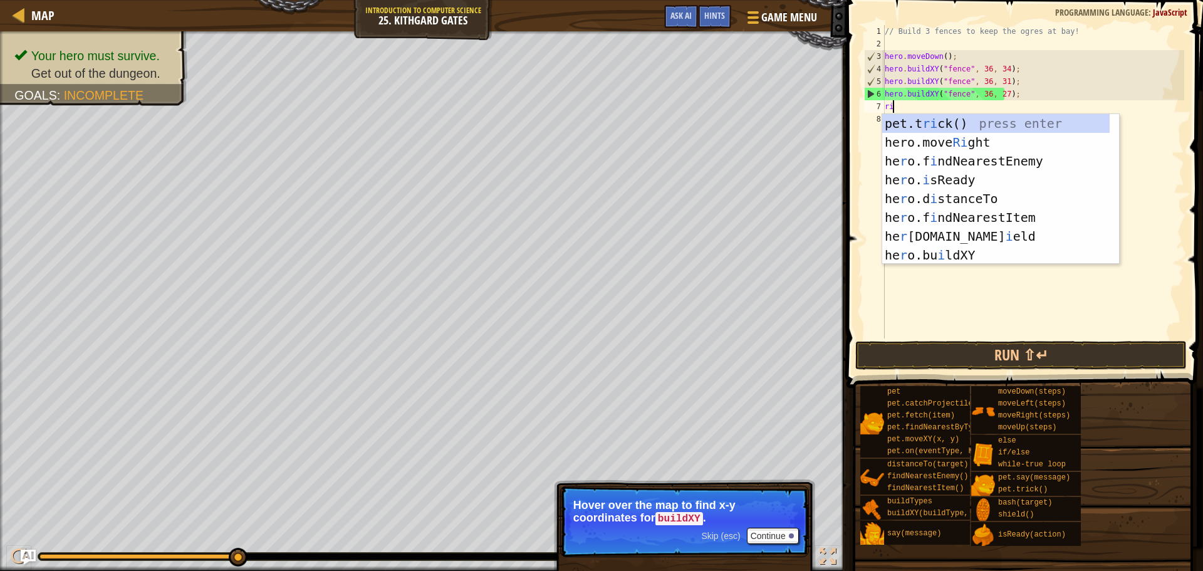
type textarea "rig"
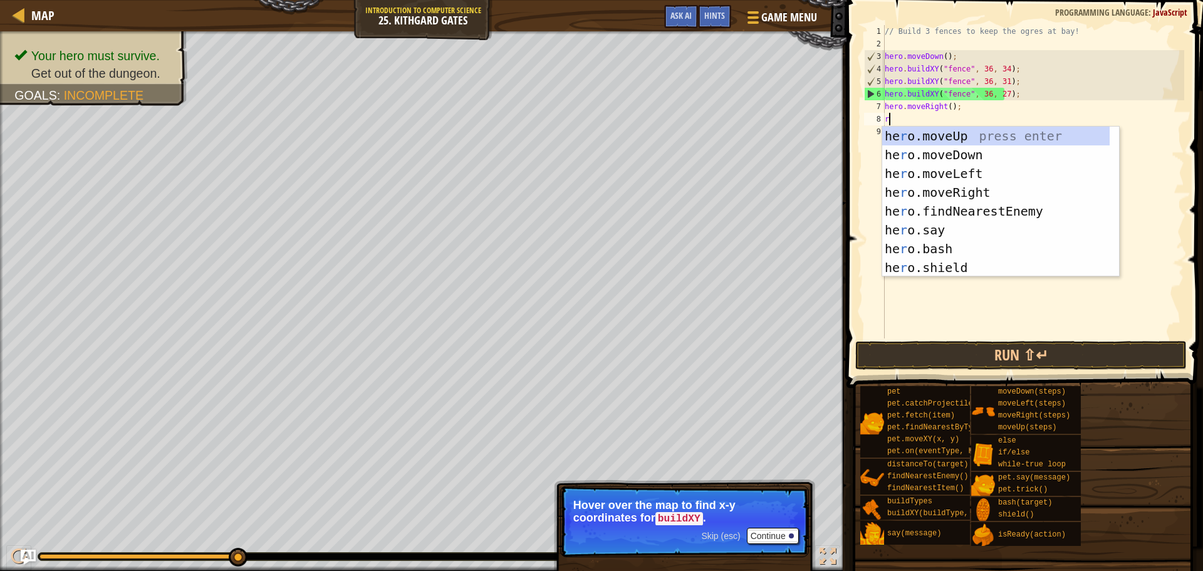
type textarea "rig"
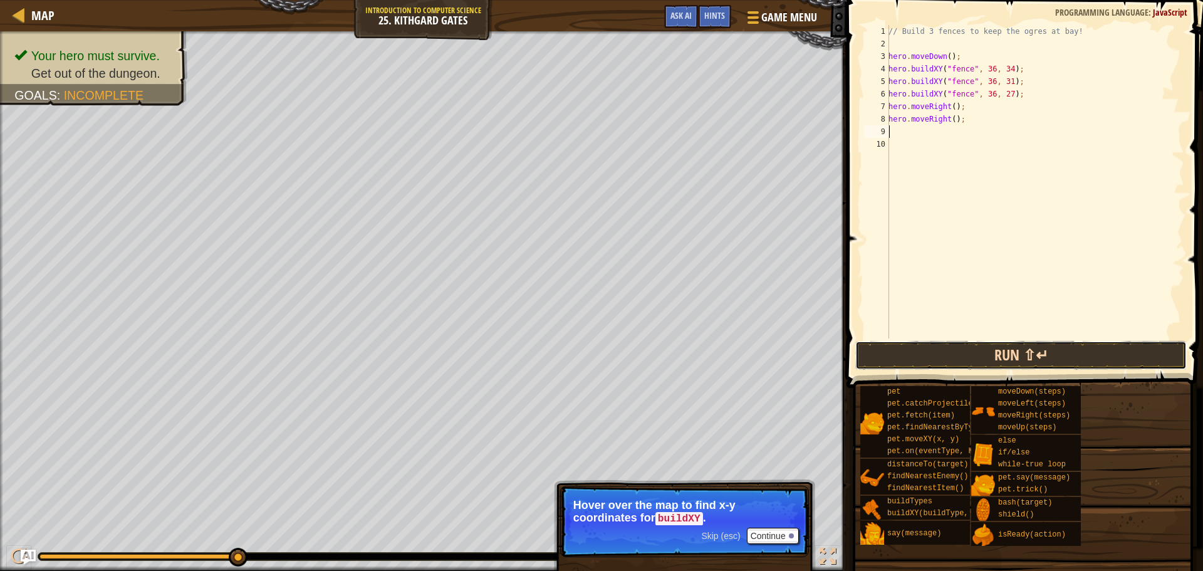
click at [1032, 364] on button "Run ⇧↵" at bounding box center [1020, 355] width 331 height 29
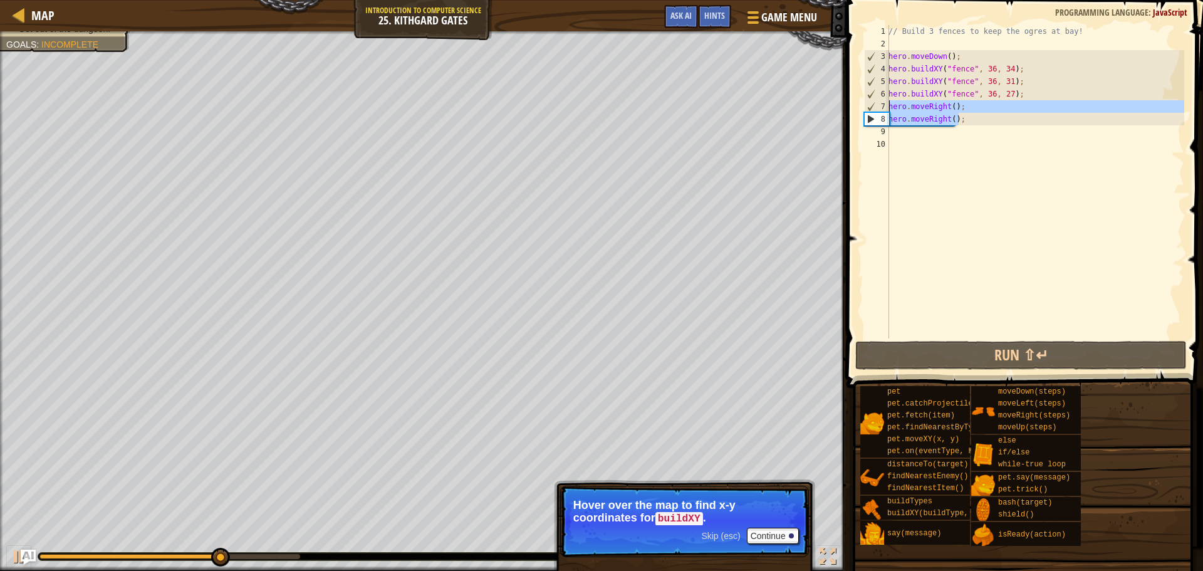
drag, startPoint x: 970, startPoint y: 119, endPoint x: 869, endPoint y: 100, distance: 102.6
click at [869, 100] on div "1 2 3 4 5 6 7 8 9 10 // Build 3 fences to keep the ogres at bay! hero . moveDow…" at bounding box center [1023, 181] width 323 height 313
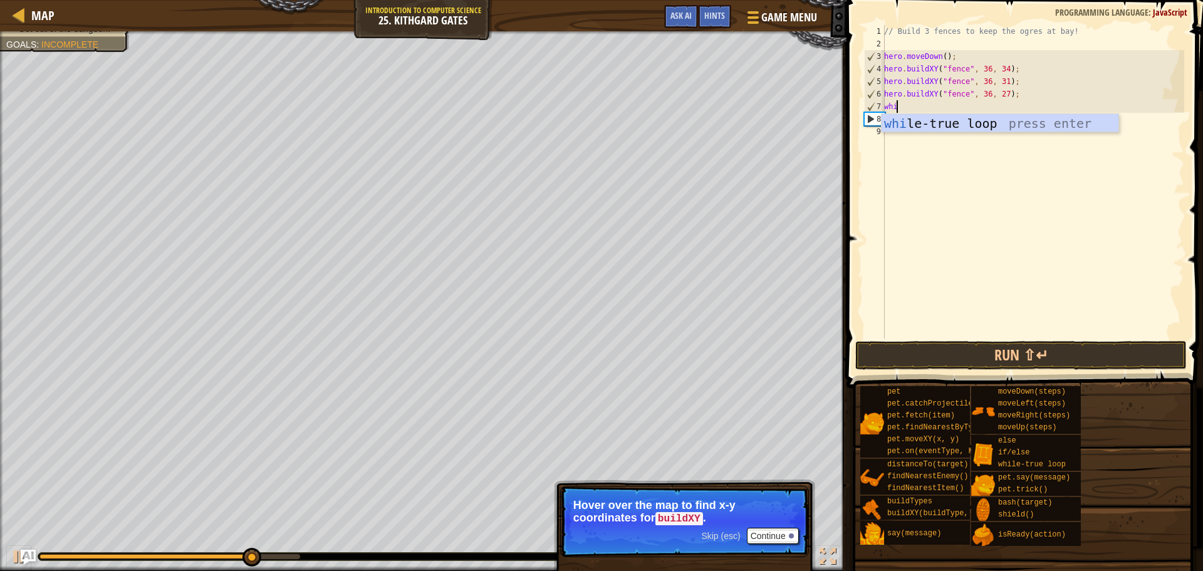
type textarea "whil"
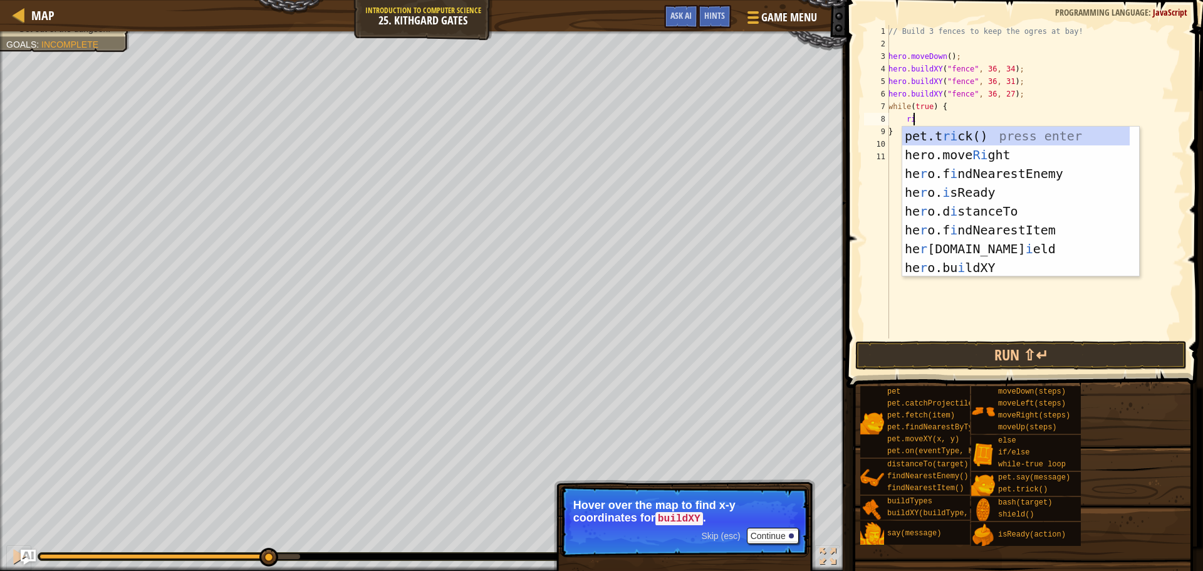
scroll to position [6, 1]
type textarea "rig"
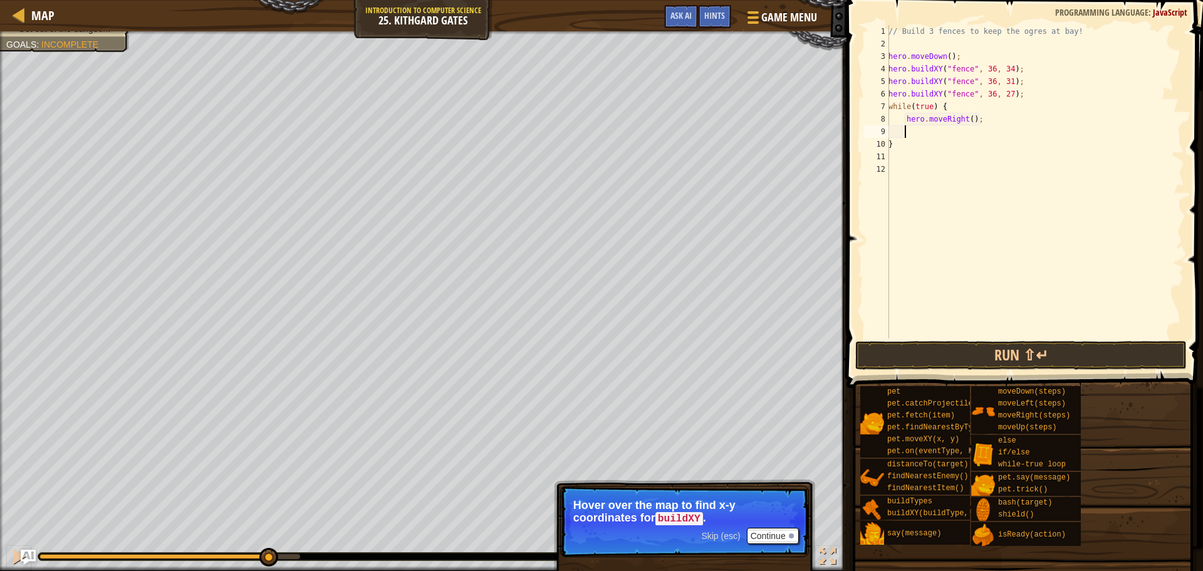
scroll to position [6, 1]
click at [1027, 362] on button "Run ⇧↵" at bounding box center [1020, 355] width 331 height 29
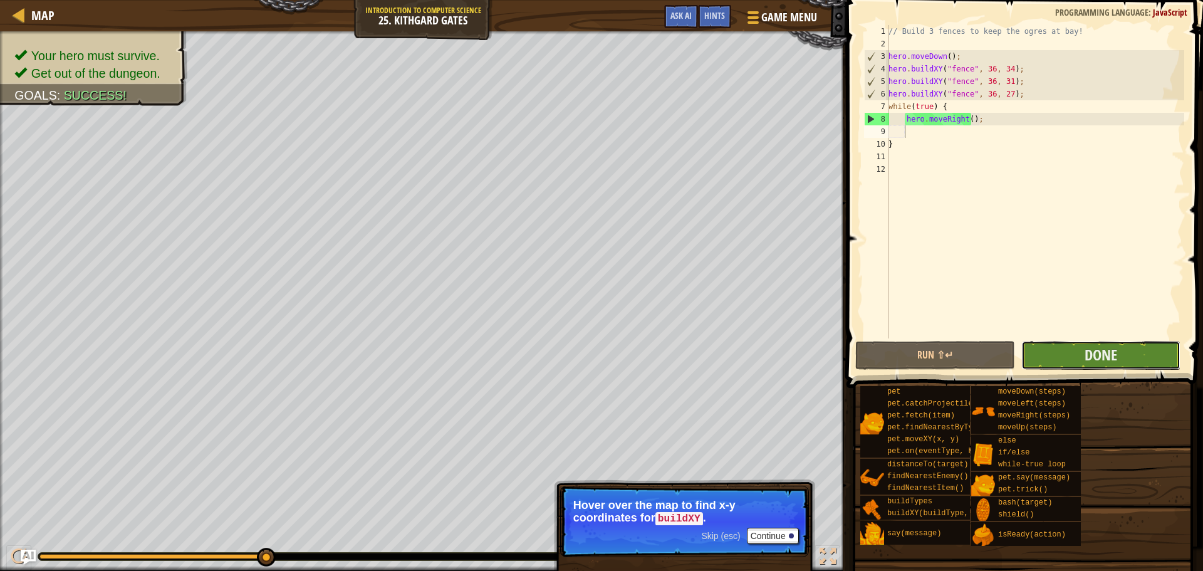
click at [1065, 353] on button "Done" at bounding box center [1100, 355] width 159 height 29
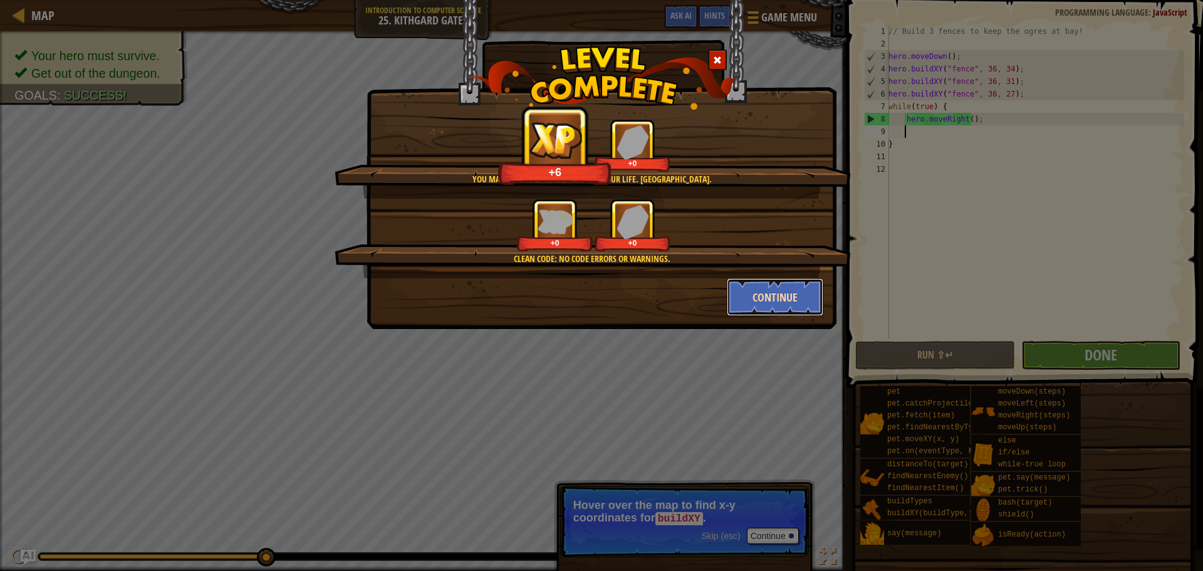
click at [784, 293] on button "Continue" at bounding box center [775, 297] width 97 height 38
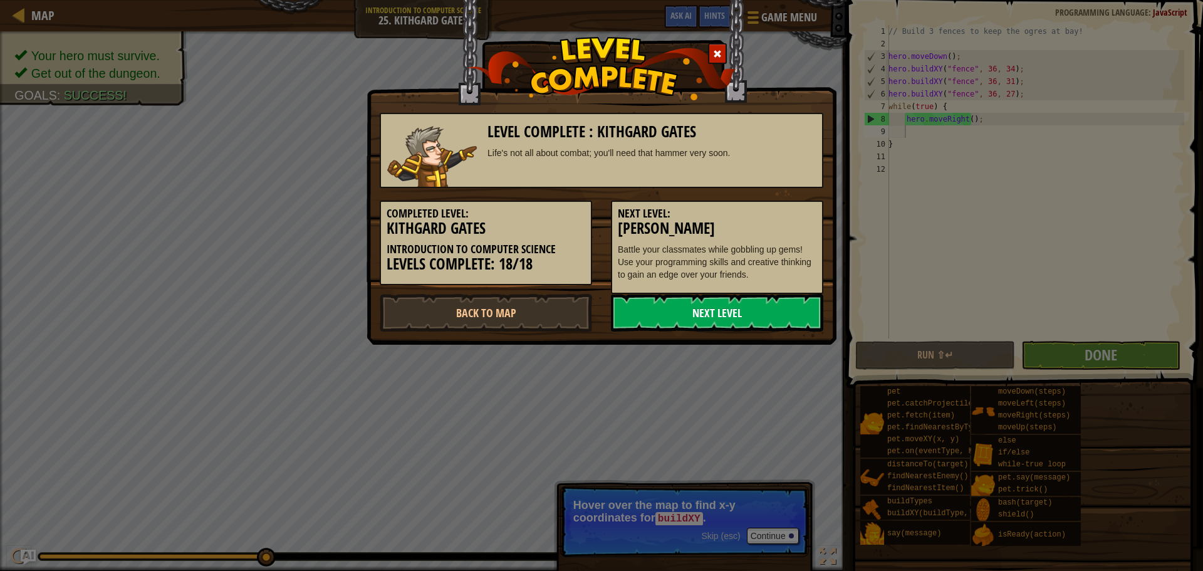
click at [780, 299] on link "Next Level" at bounding box center [717, 313] width 212 height 38
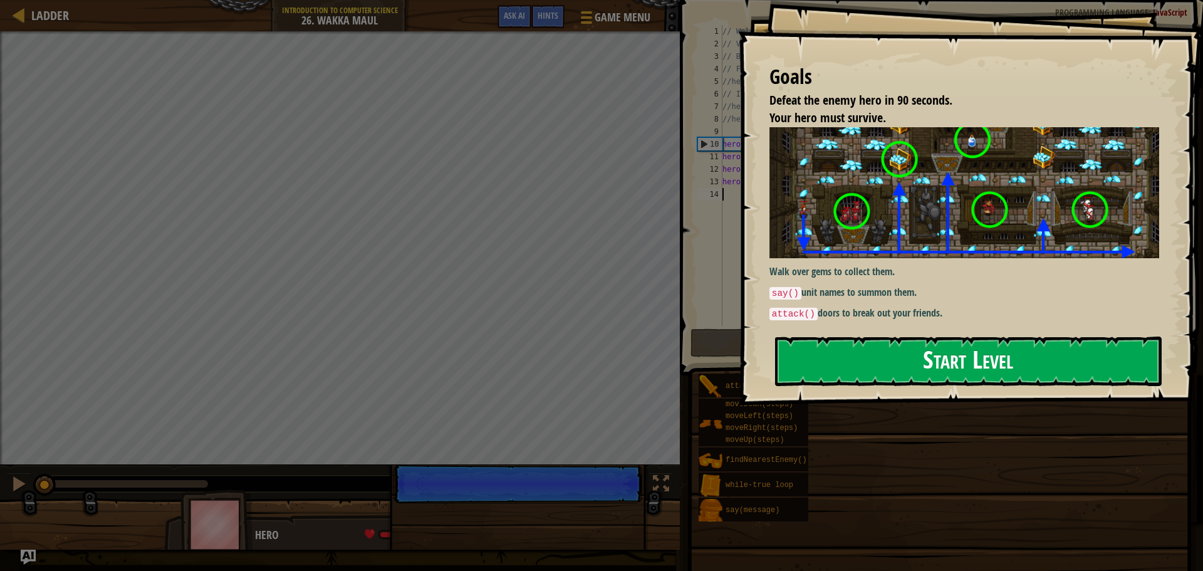
click at [892, 362] on button "Start Level" at bounding box center [968, 361] width 387 height 50
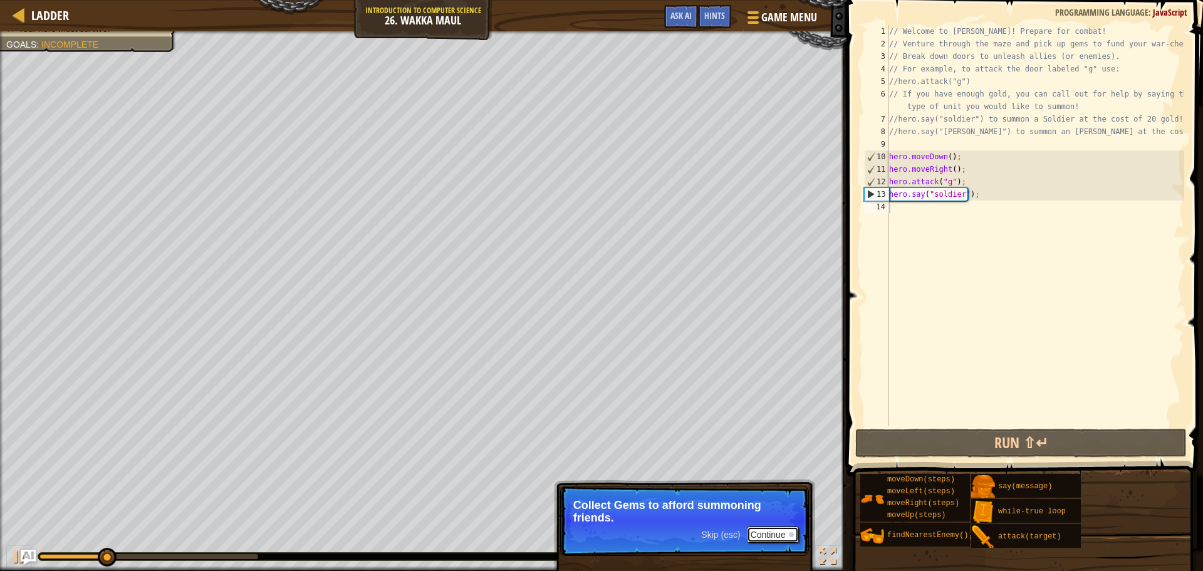
click at [772, 534] on button "Continue" at bounding box center [773, 534] width 52 height 16
click at [771, 531] on button "Continue" at bounding box center [773, 534] width 52 height 16
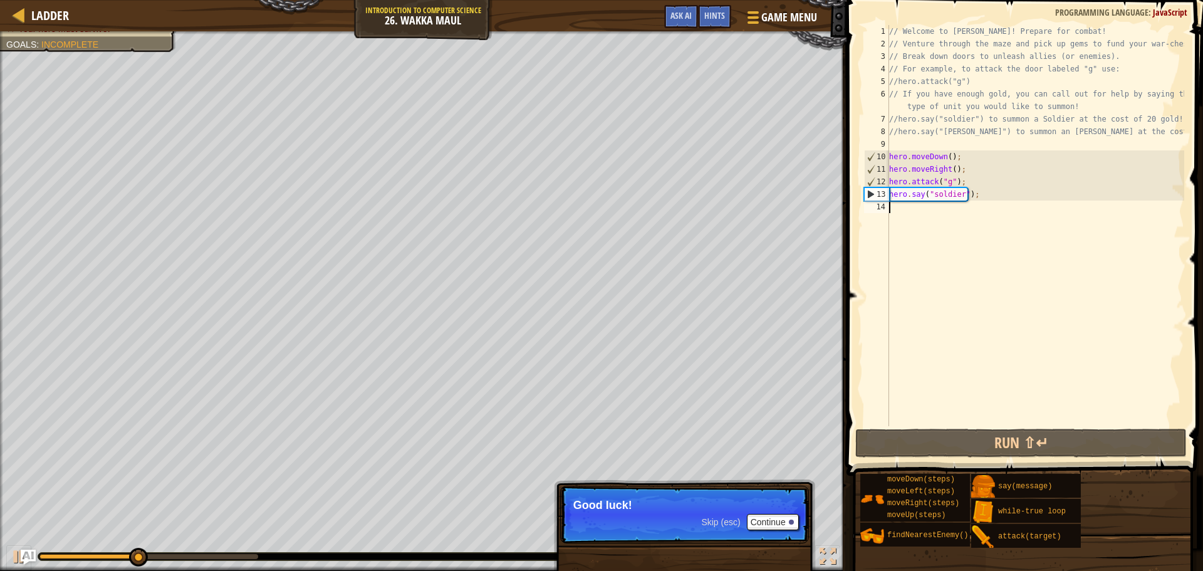
click at [771, 531] on p "Skip (esc) Continue Good luck!" at bounding box center [684, 515] width 249 height 58
click at [771, 525] on button "Continue" at bounding box center [773, 522] width 52 height 16
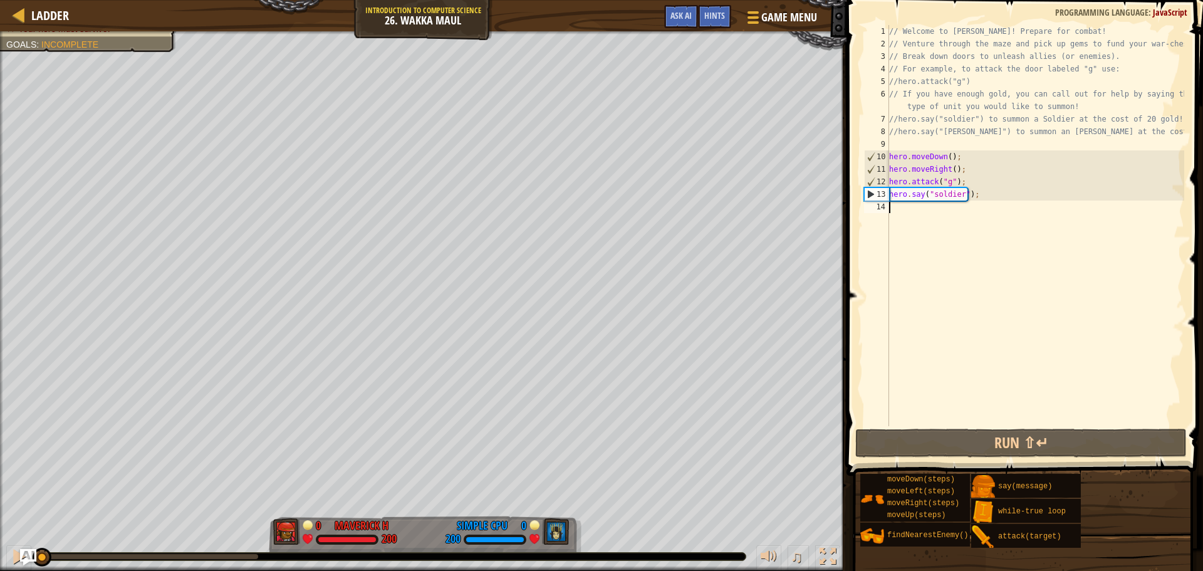
drag, startPoint x: 259, startPoint y: 559, endPoint x: 31, endPoint y: 550, distance: 228.3
click at [31, 550] on div "Ladder Introduction to Computer Science 26. Wakka Maul Game Menu Done Hints Ask…" at bounding box center [601, 285] width 1203 height 571
click at [900, 211] on div "// Welcome to [PERSON_NAME]! Prepare for combat! // Venture through the maze an…" at bounding box center [1036, 238] width 298 height 426
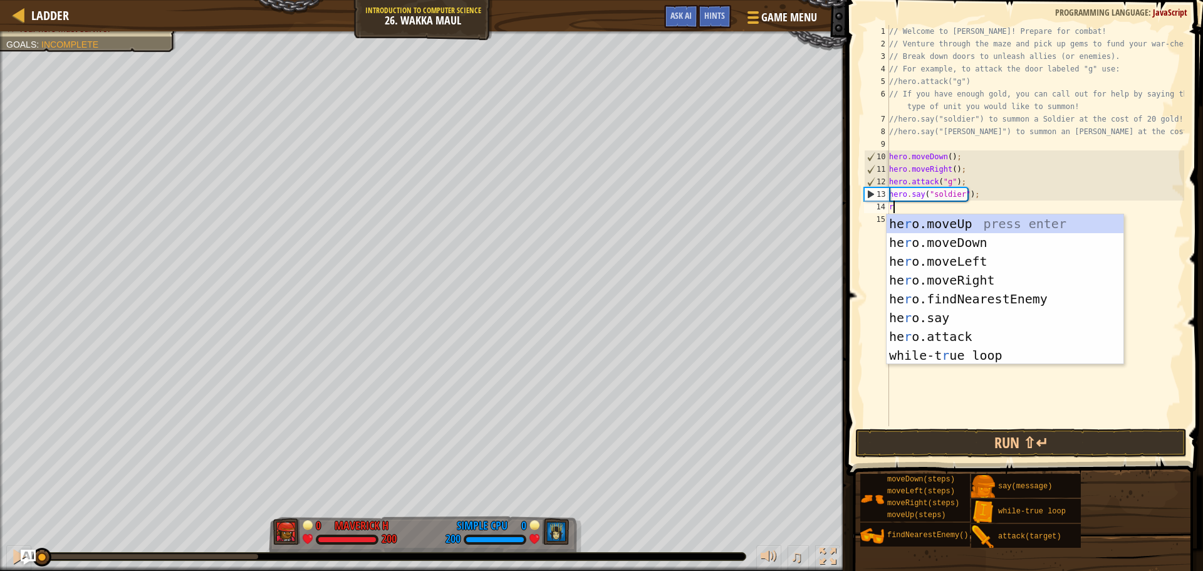
scroll to position [6, 0]
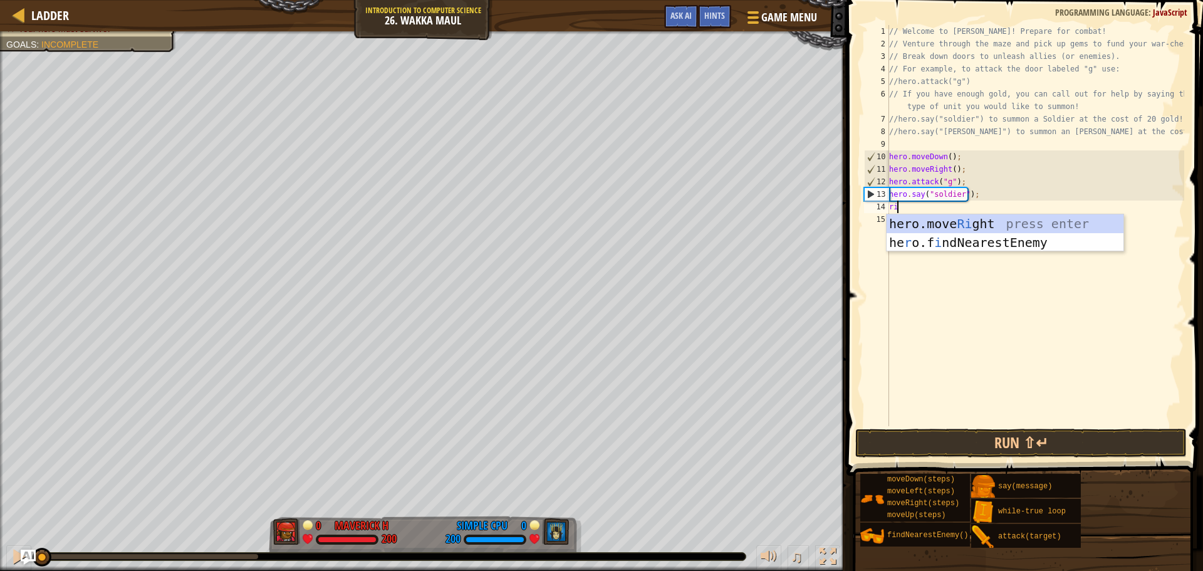
type textarea "rig"
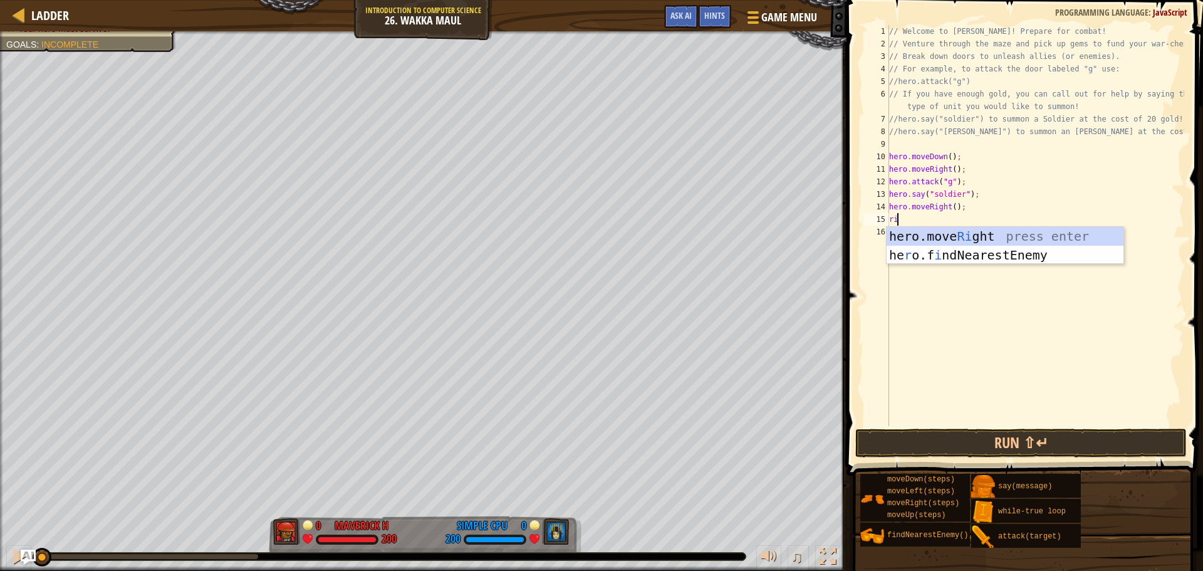
type textarea "rig"
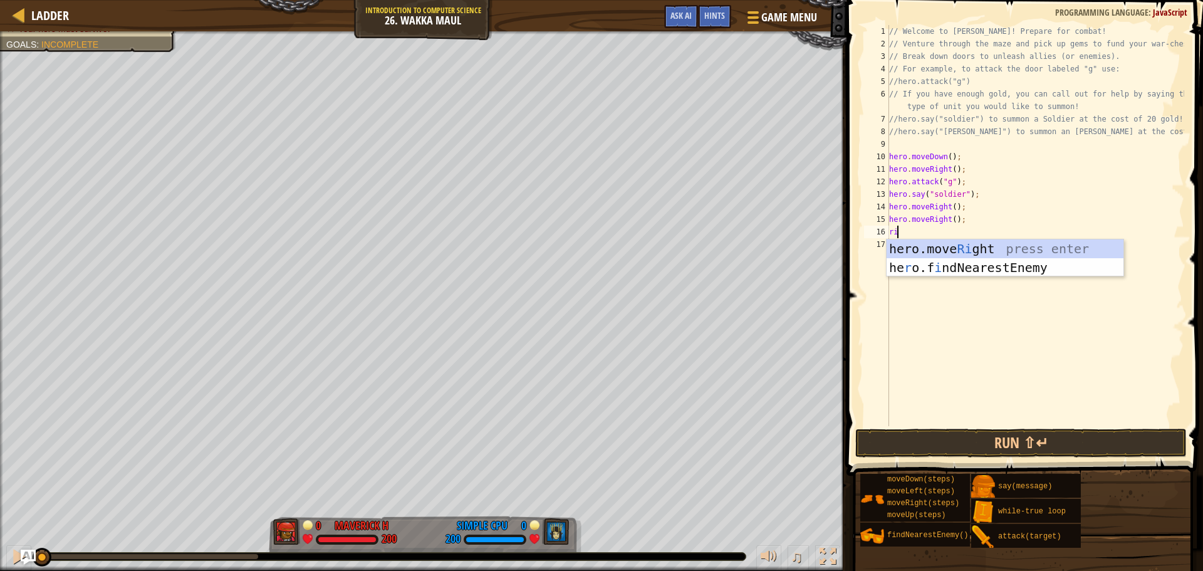
type textarea "rig"
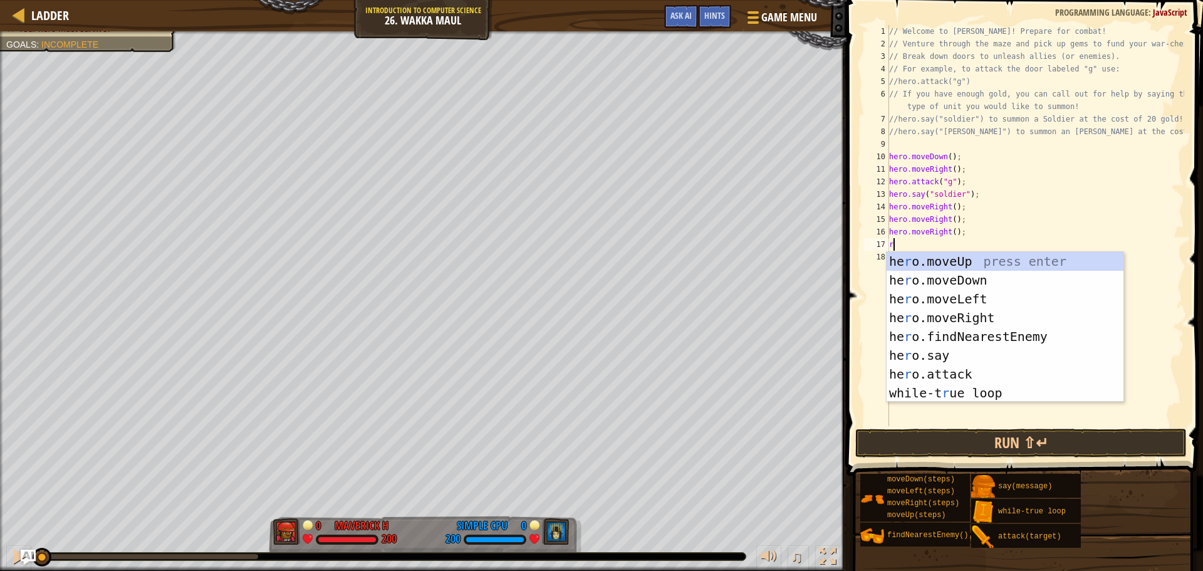
type textarea "rig"
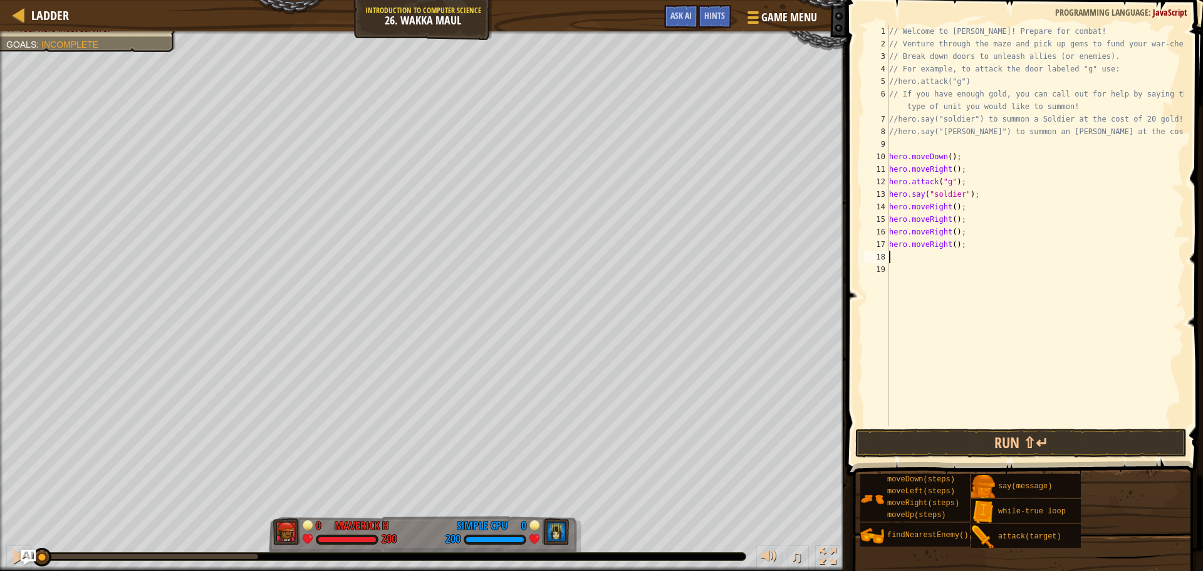
type textarea "up"
type textarea "hero.attack("h");"
type textarea "hero.attack("i");"
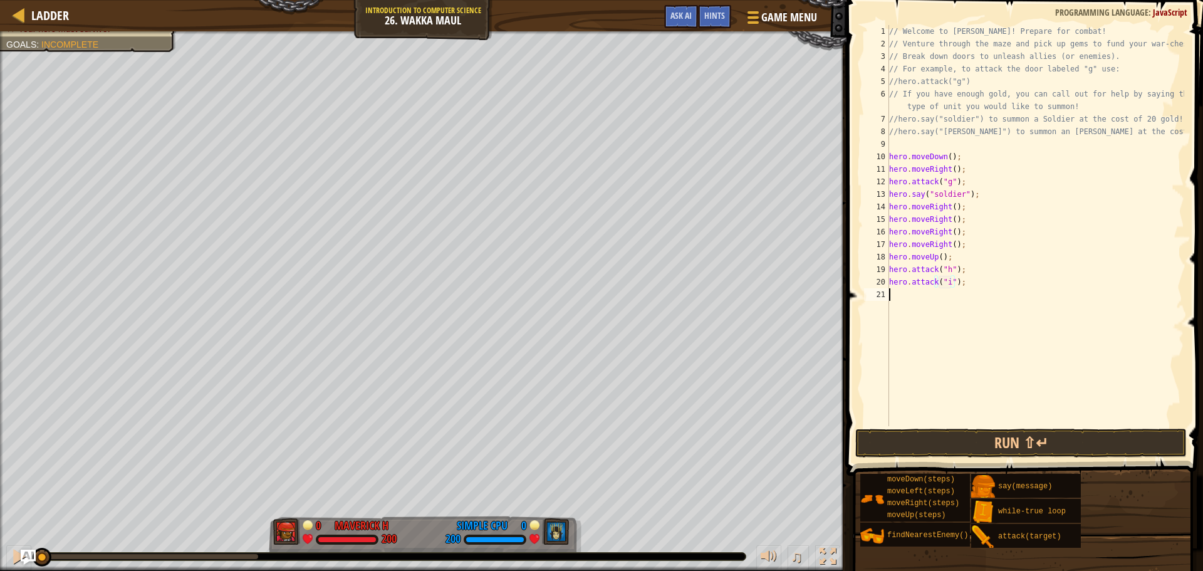
click at [1012, 365] on div "// Welcome to [PERSON_NAME]! Prepare for combat! // Venture through the maze an…" at bounding box center [1036, 238] width 298 height 426
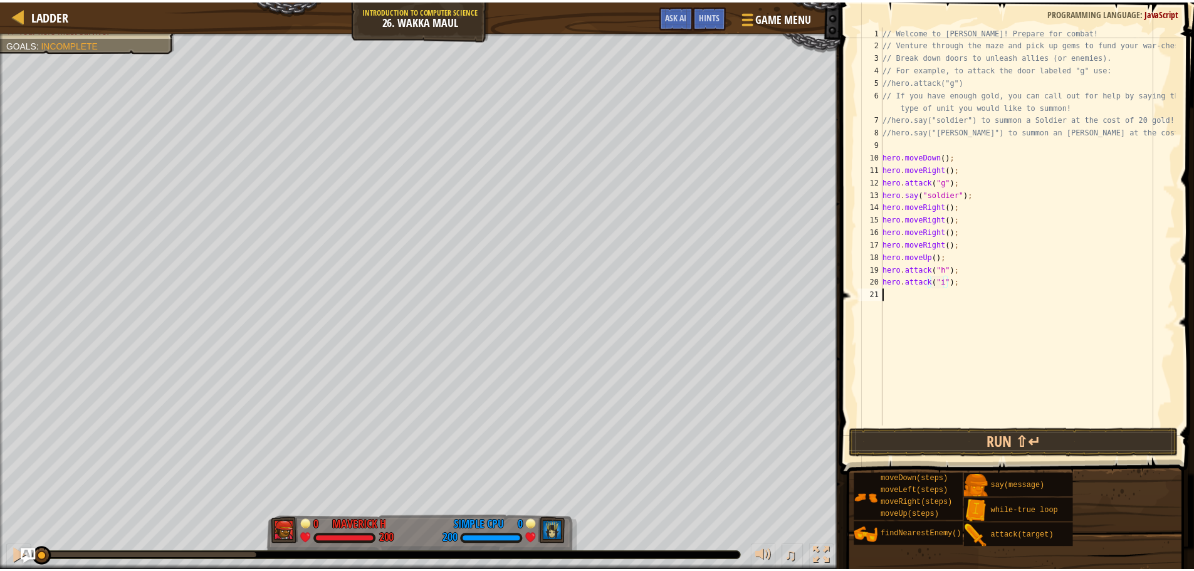
scroll to position [6, 0]
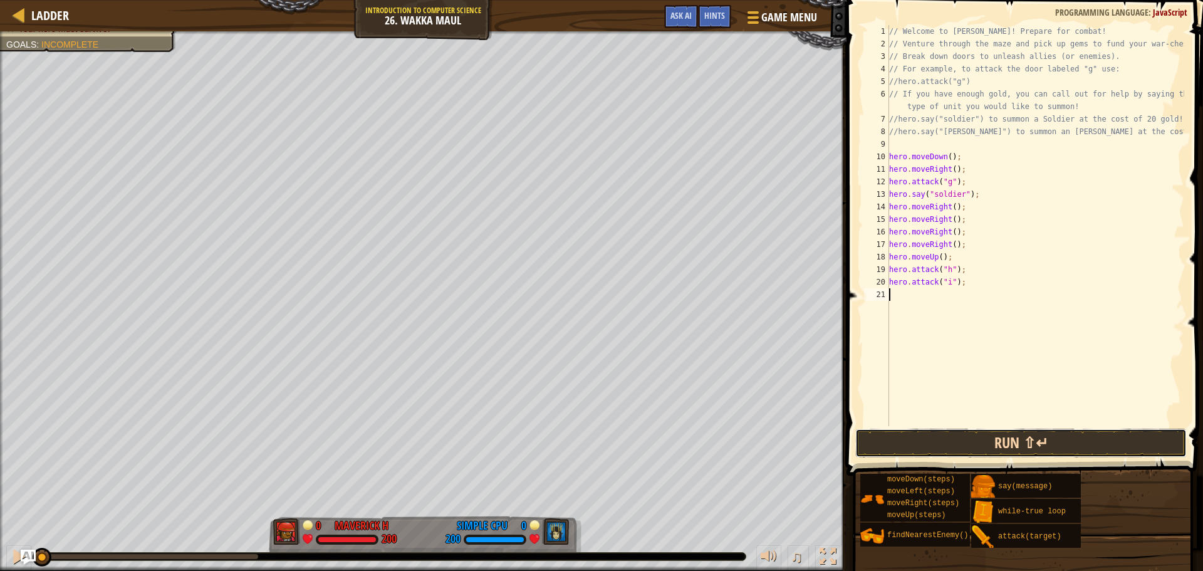
click at [988, 435] on button "Run ⇧↵" at bounding box center [1020, 443] width 331 height 29
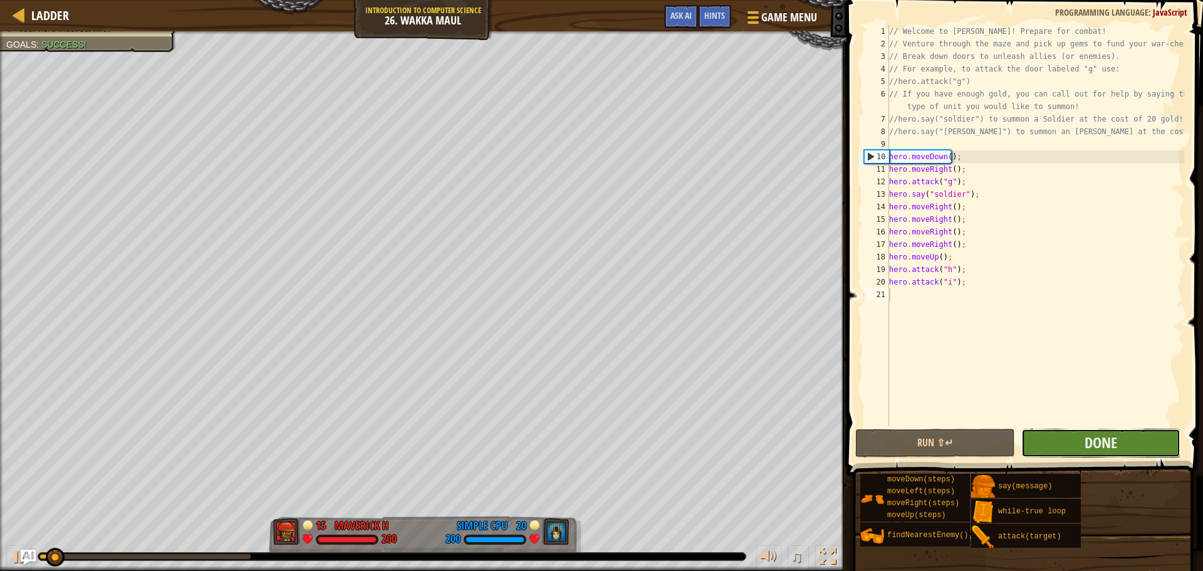
click at [1082, 441] on button "Done" at bounding box center [1100, 443] width 159 height 29
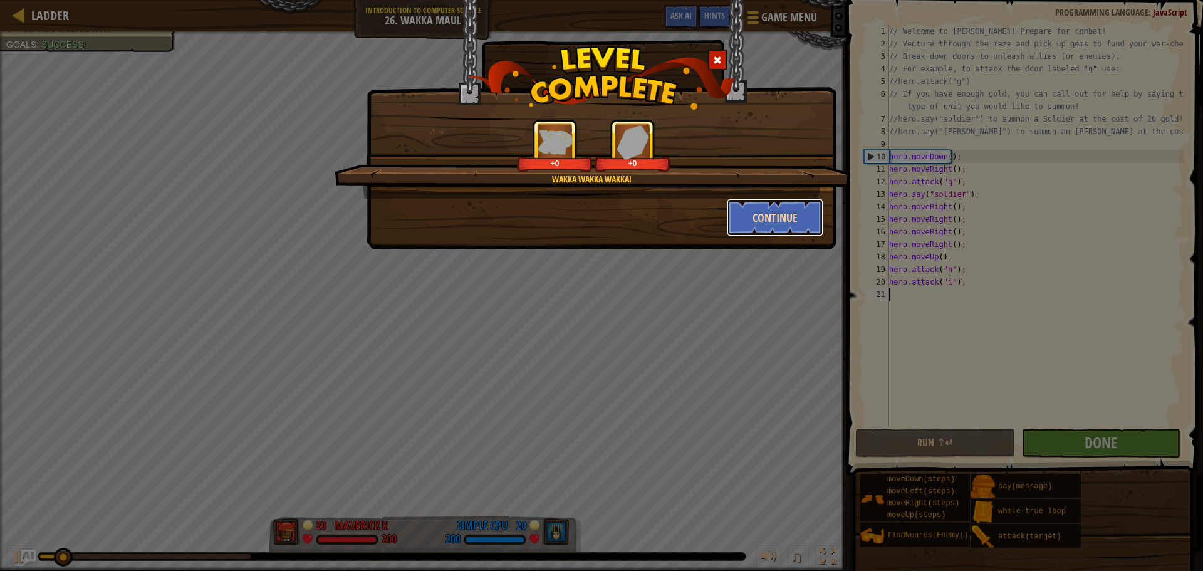
click at [745, 217] on button "Continue" at bounding box center [775, 218] width 97 height 38
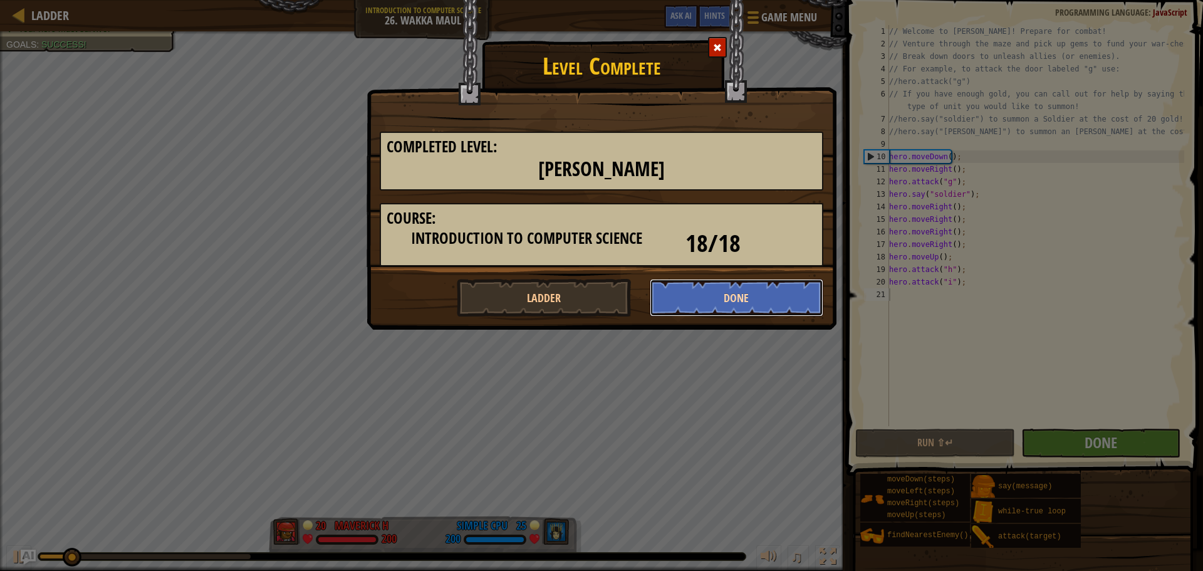
click at [731, 286] on button "Done" at bounding box center [737, 298] width 174 height 38
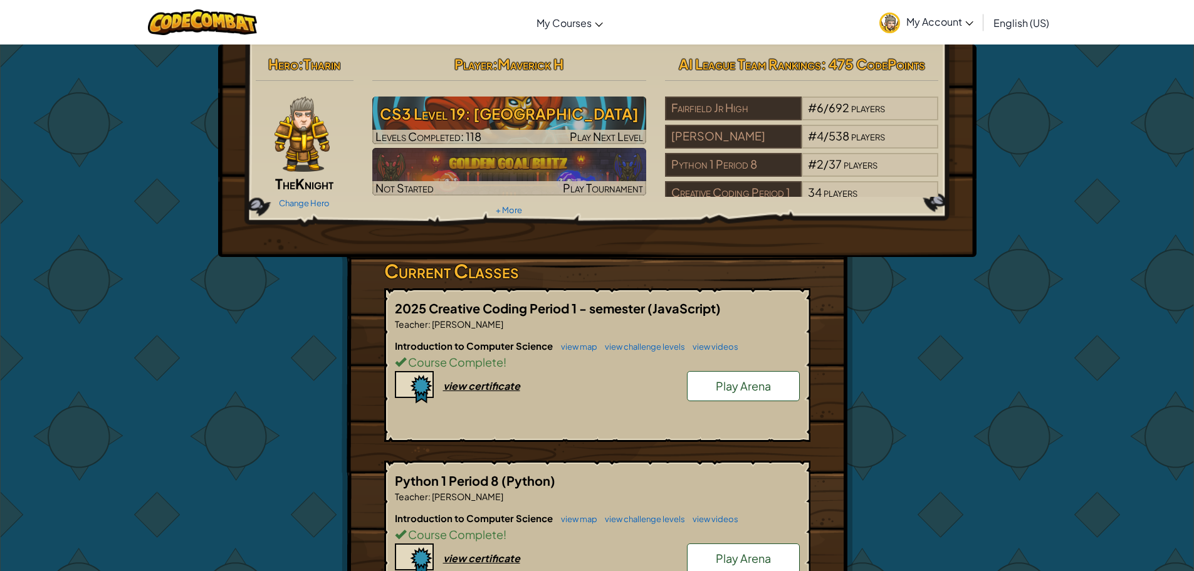
scroll to position [78, 0]
